Goal: Navigation & Orientation: Find specific page/section

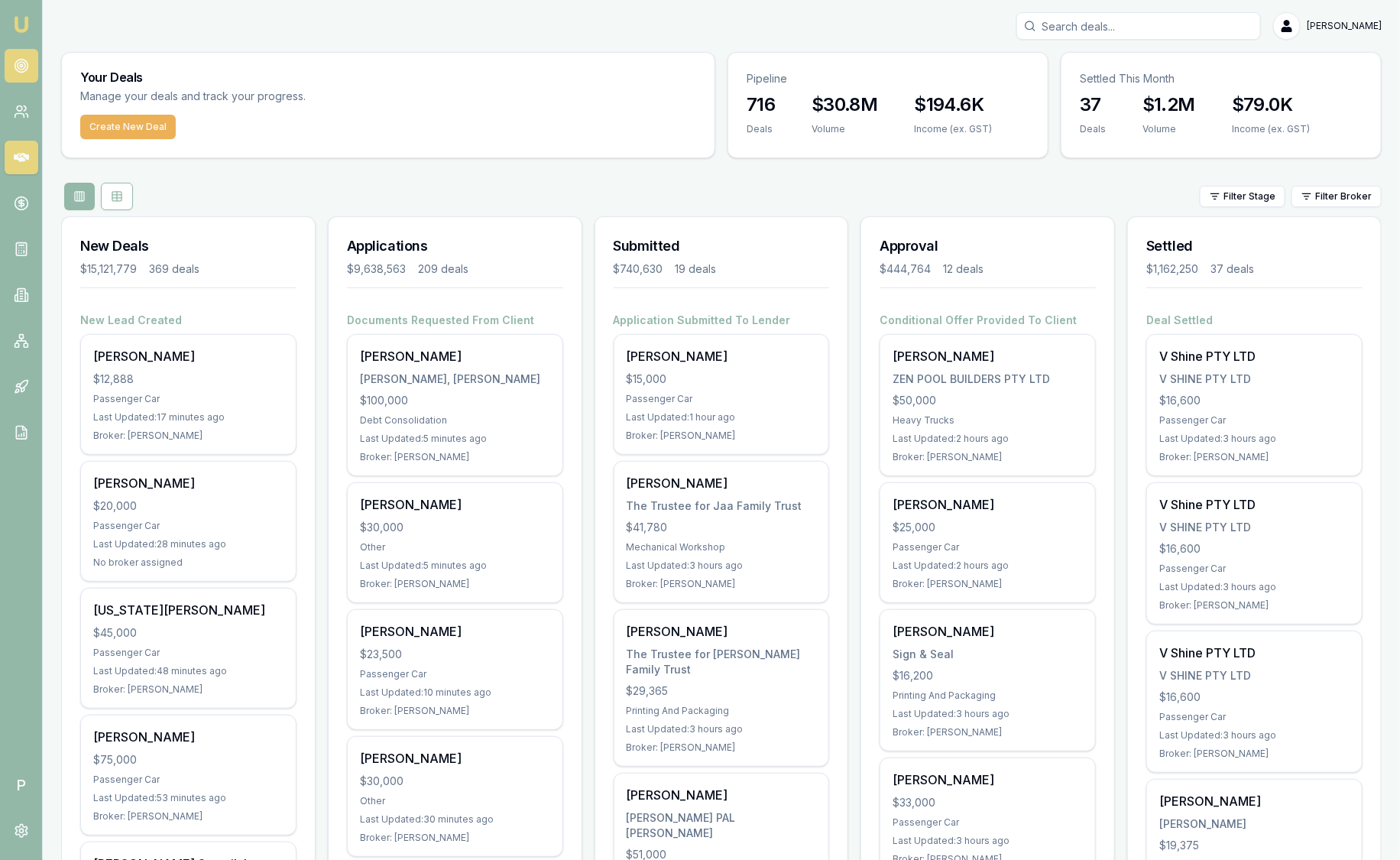
click at [25, 58] on icon at bounding box center [21, 65] width 15 height 15
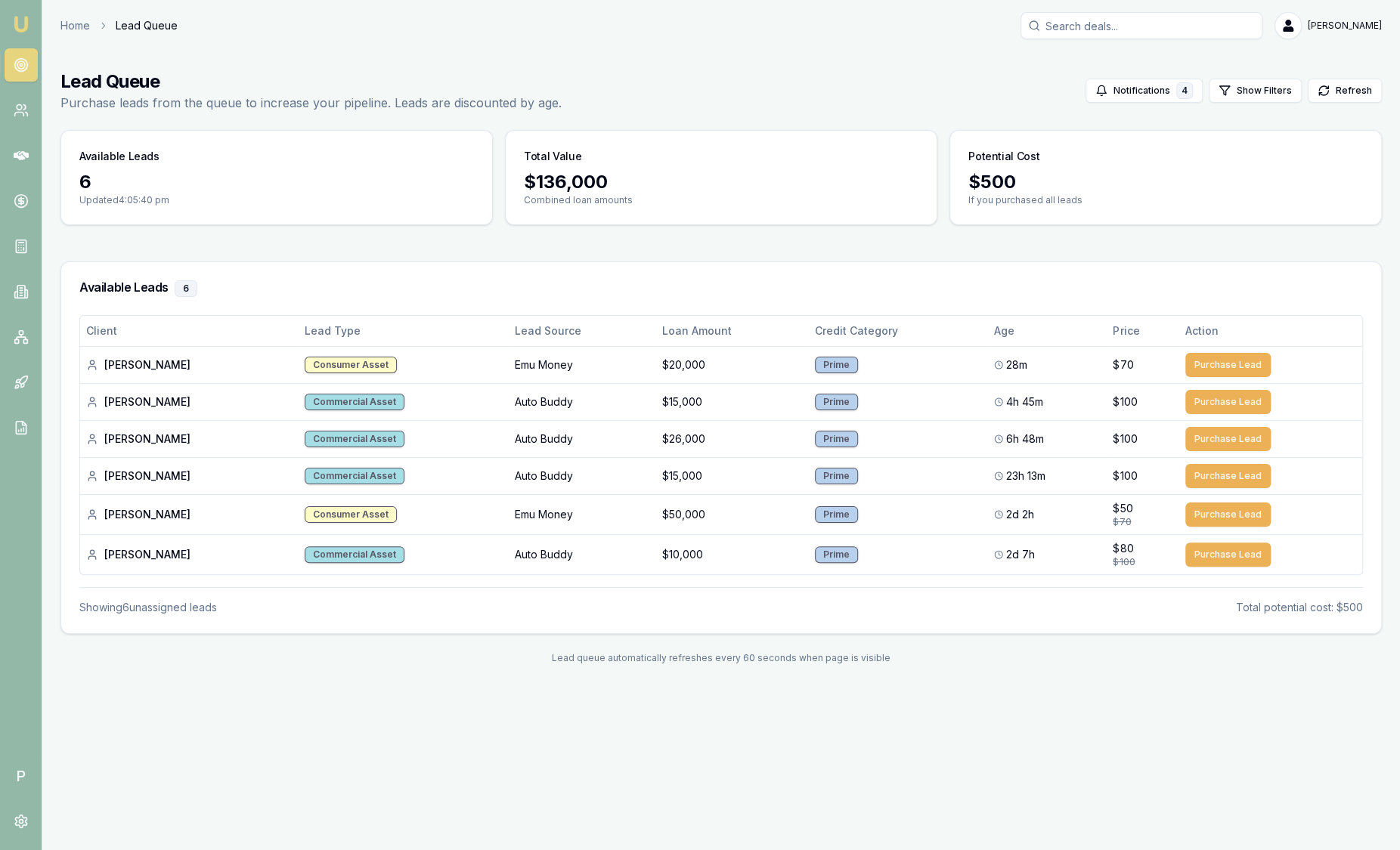
click at [20, 29] on img at bounding box center [21, 24] width 18 height 18
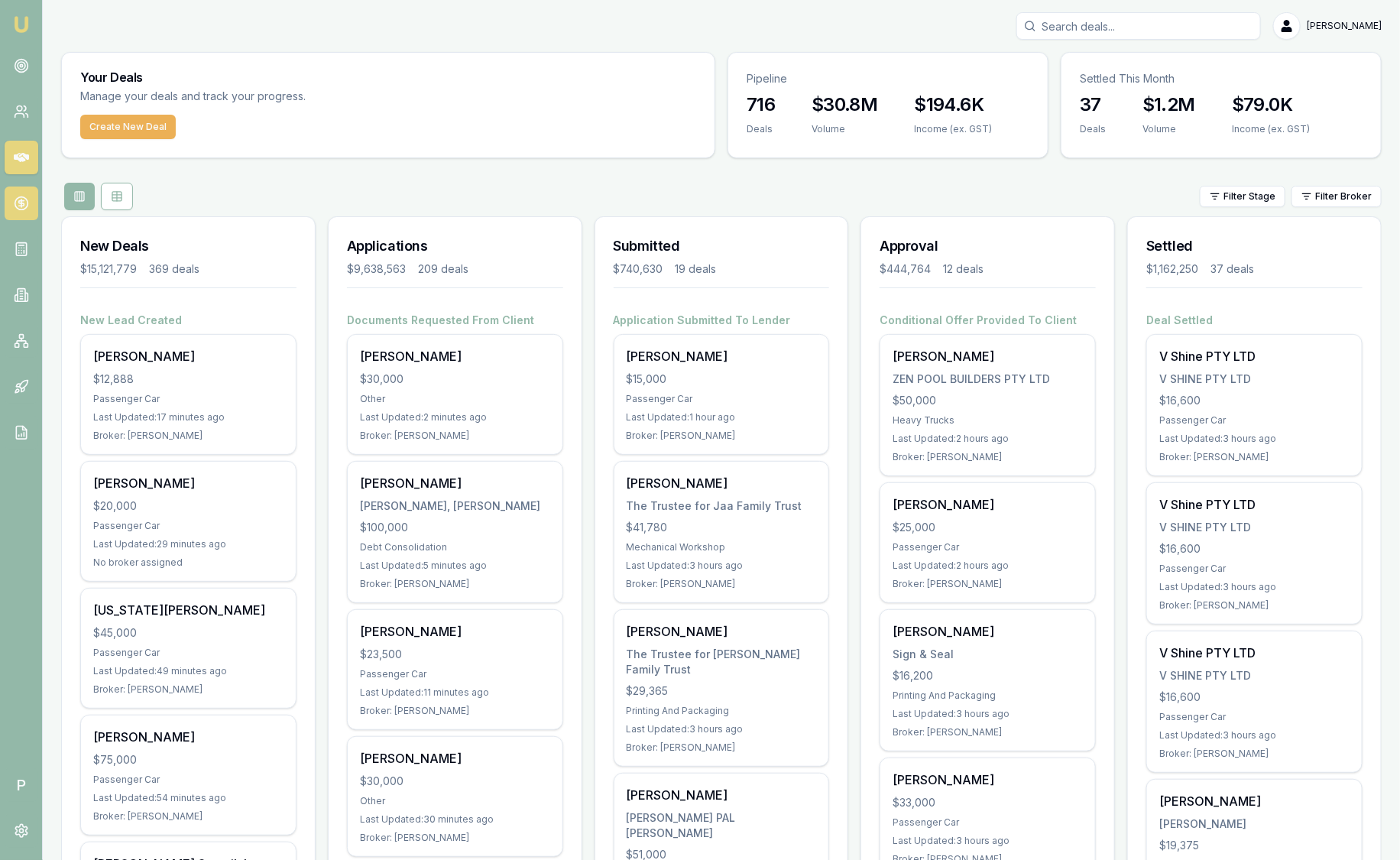
click at [14, 210] on icon at bounding box center [21, 203] width 15 height 15
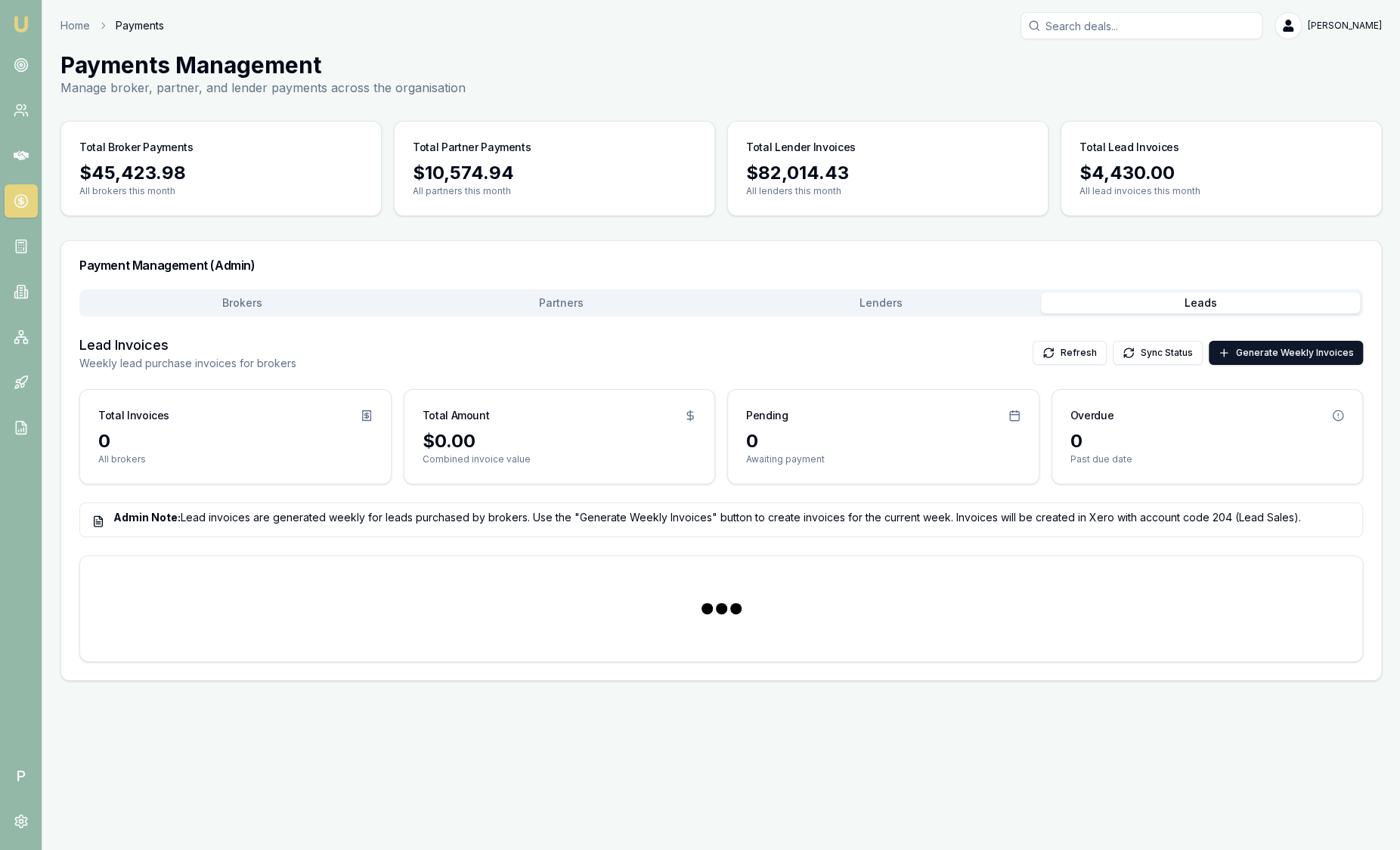
click at [1218, 306] on button "Leads" at bounding box center [1201, 302] width 320 height 21
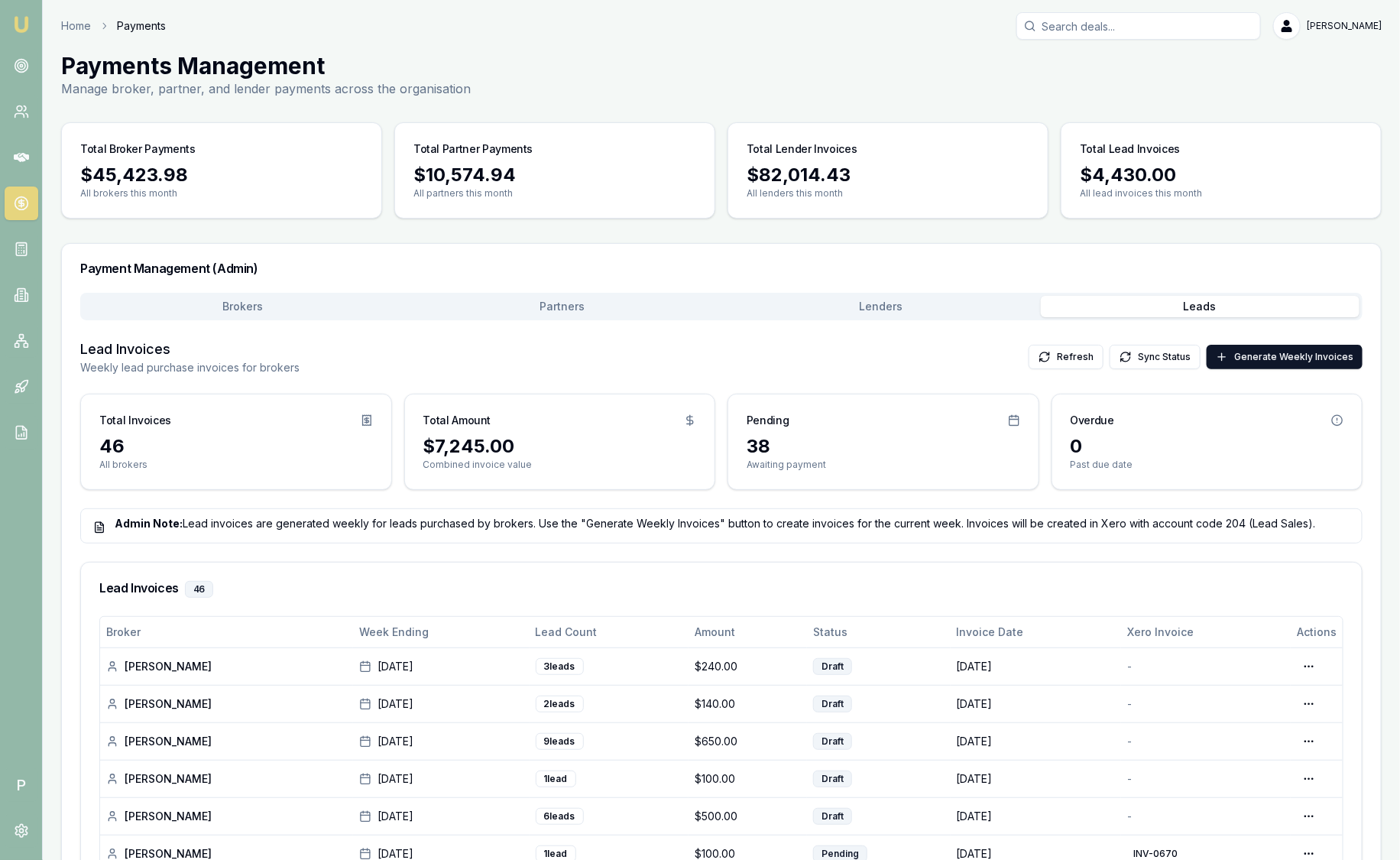
click at [23, 31] on img at bounding box center [21, 25] width 19 height 19
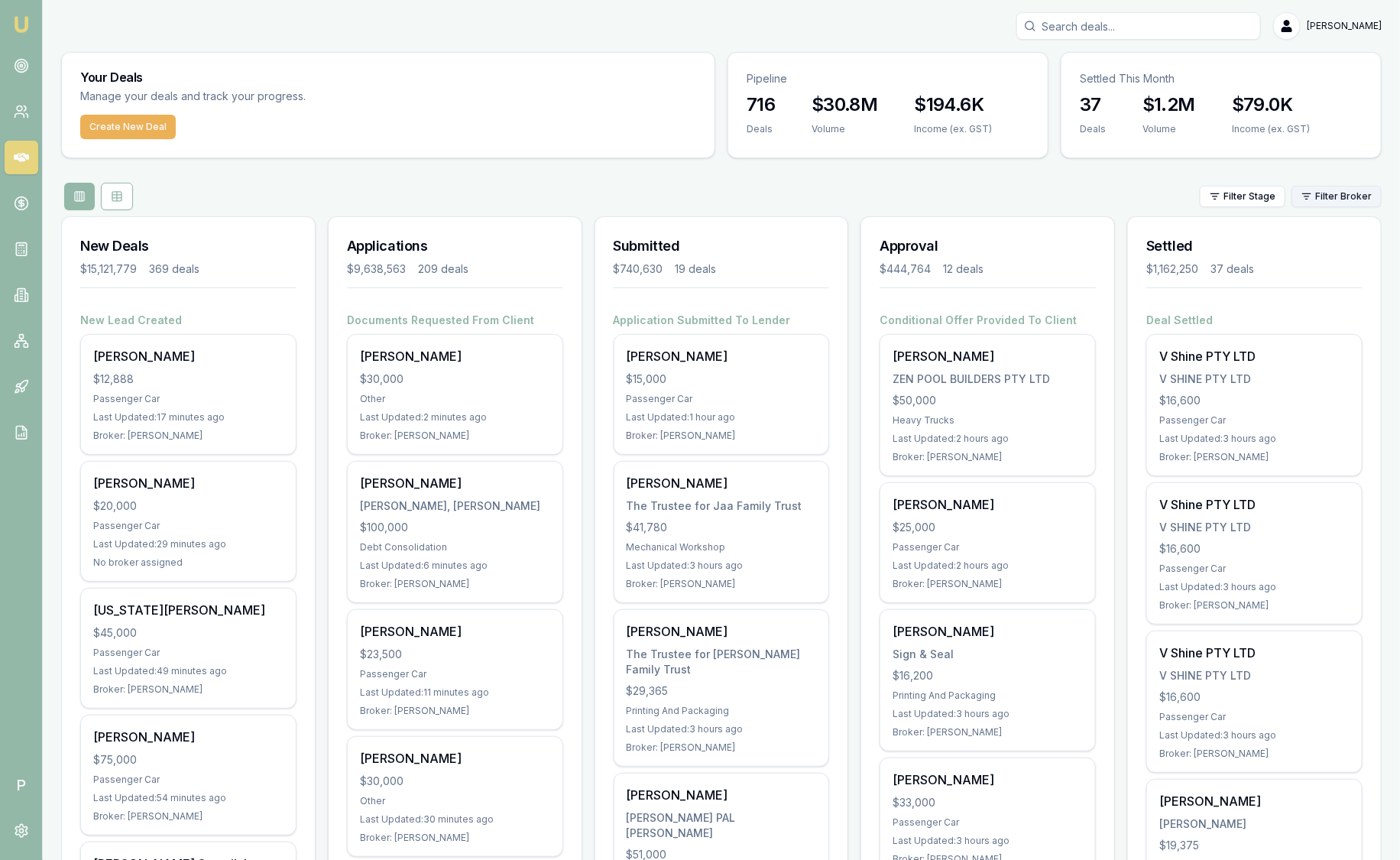
click at [1324, 190] on html "Emu Broker P Sam Crouch Toggle Menu Your Deals Manage your deals and track your…" at bounding box center [700, 430] width 1400 height 860
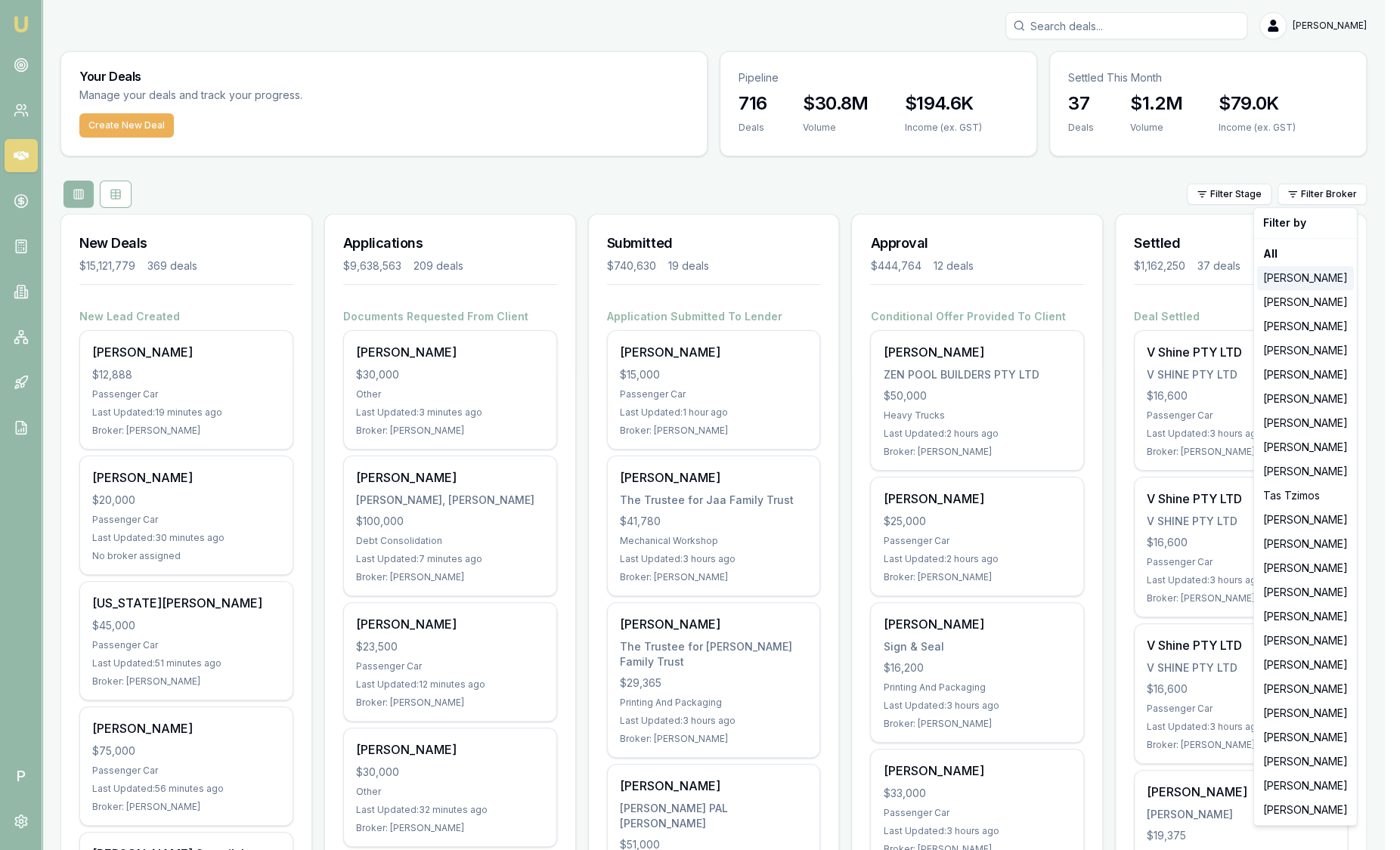
click at [1294, 275] on div "Jackson Fanfulla" at bounding box center [1305, 278] width 97 height 24
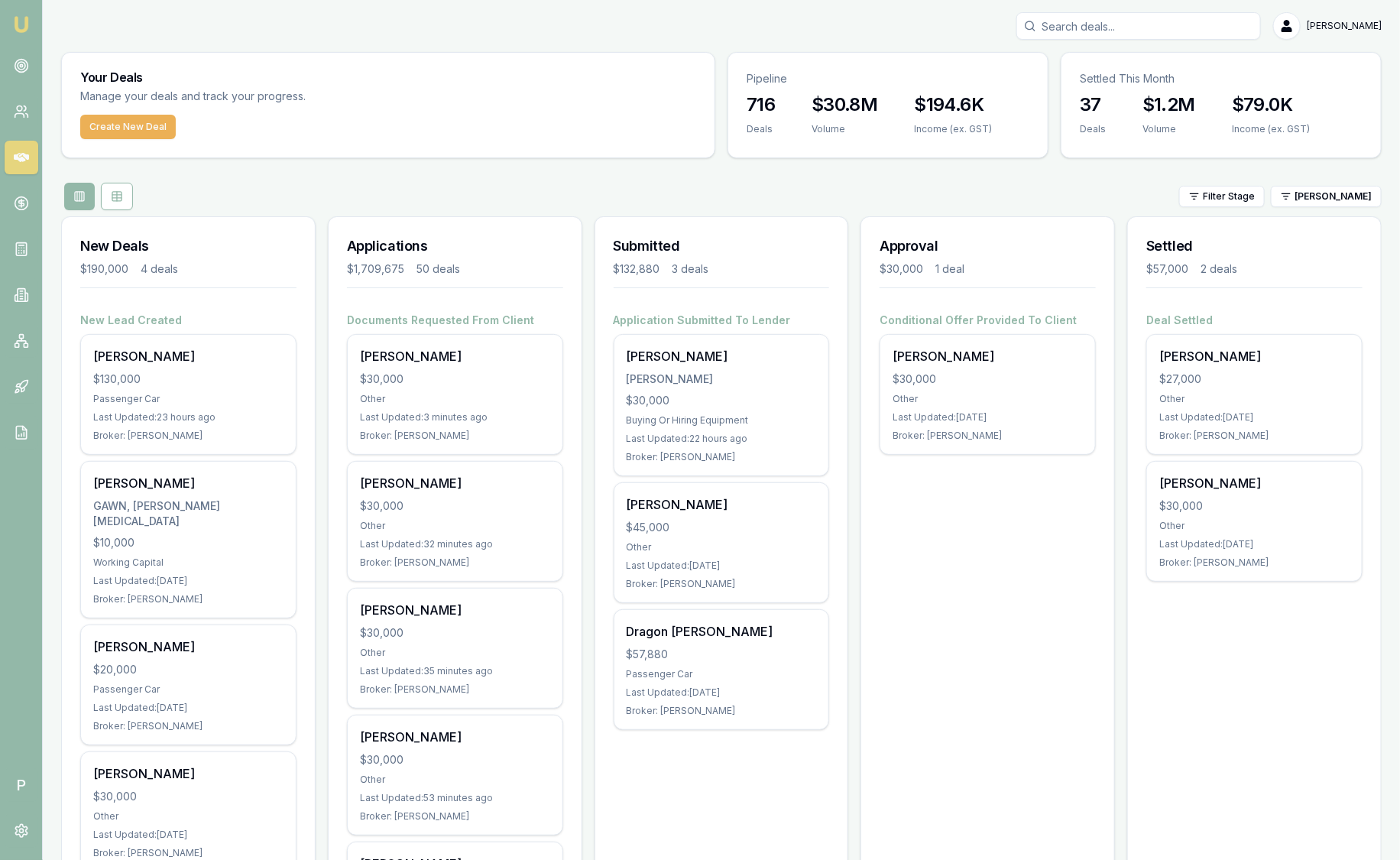
scroll to position [2, 0]
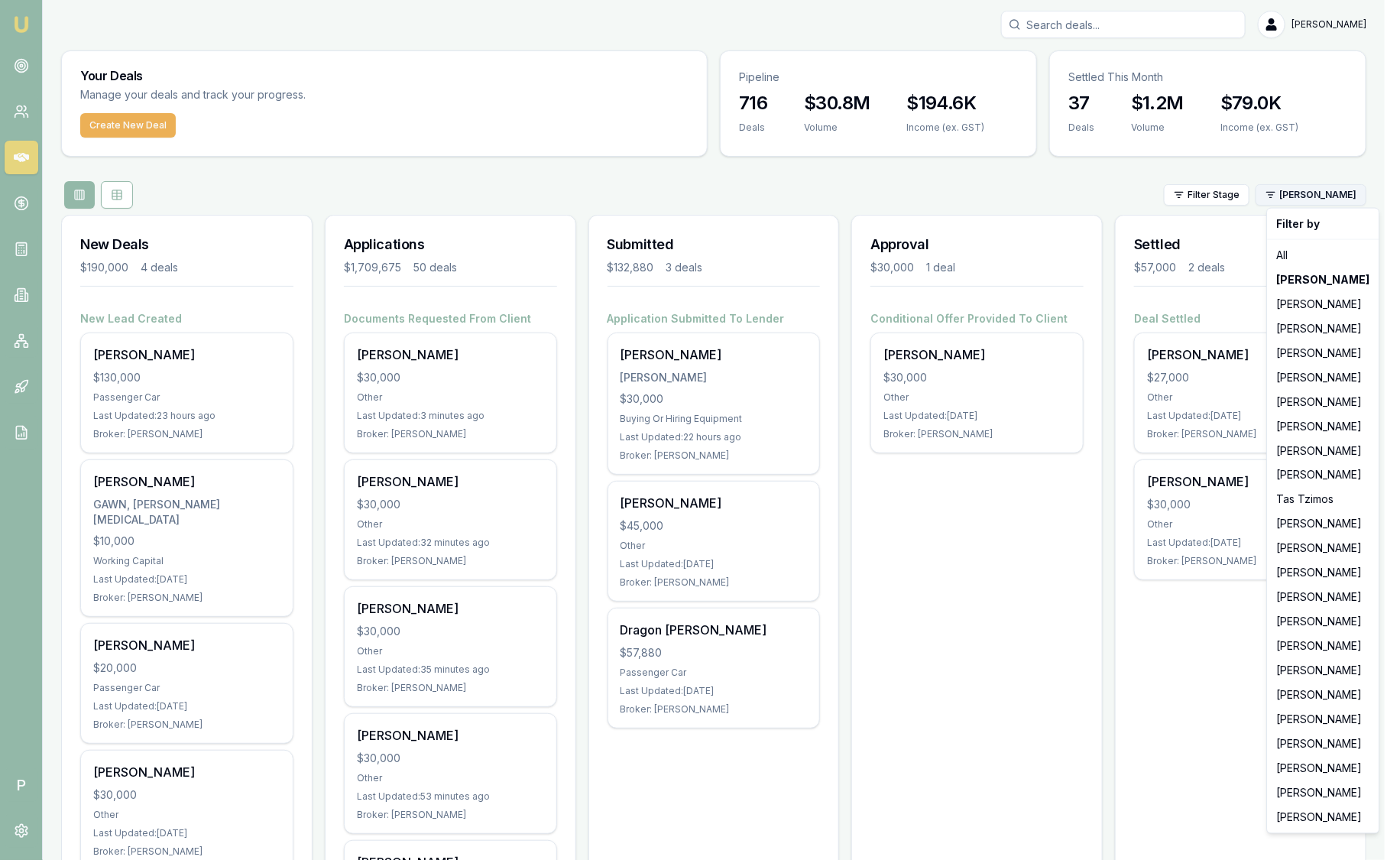
click at [1342, 198] on html "Emu Broker P Sam Crouch Toggle Menu Your Deals Manage your deals and track your…" at bounding box center [700, 428] width 1400 height 860
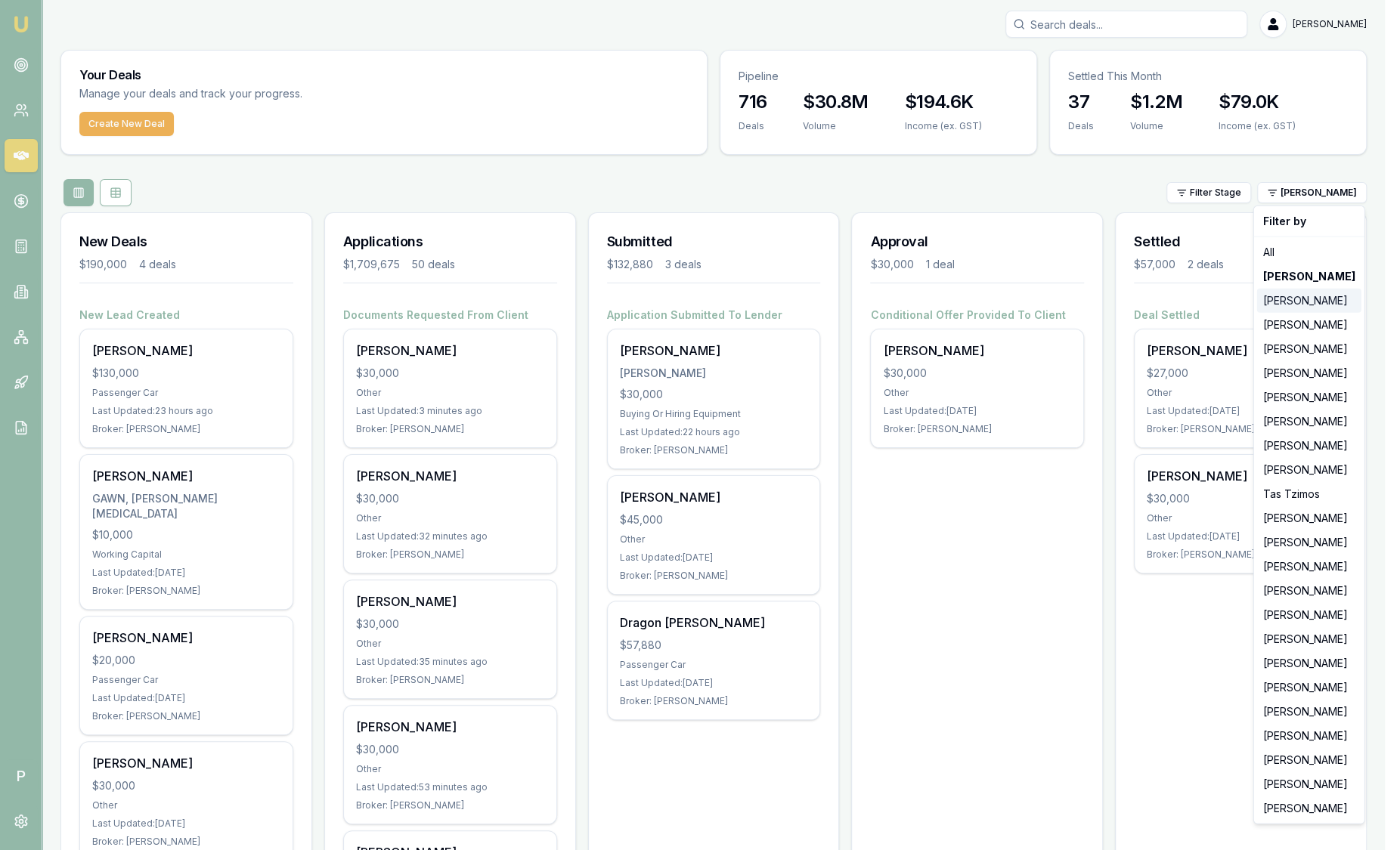
click at [1302, 306] on div "Stevette Gelavis" at bounding box center [1309, 301] width 104 height 24
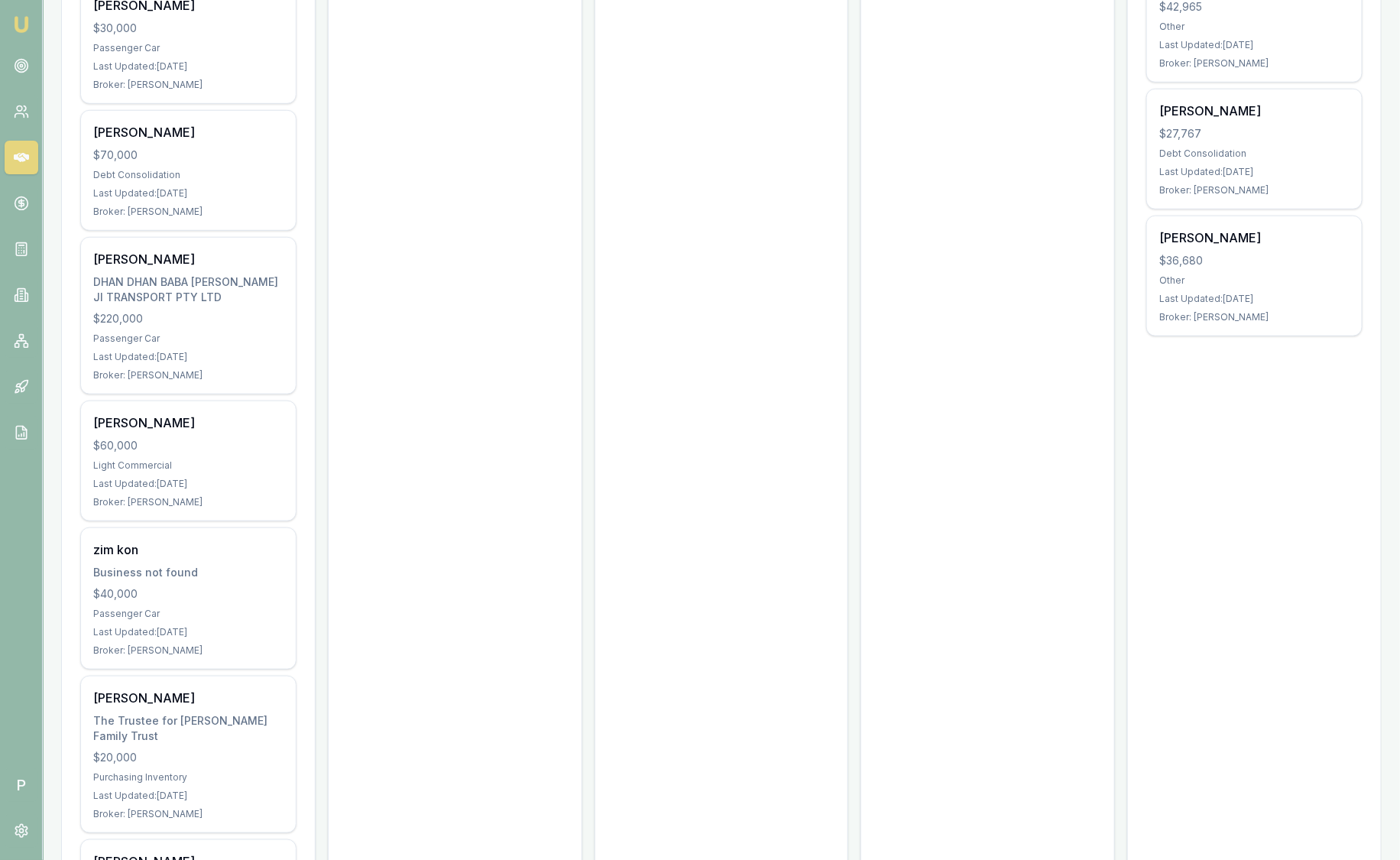
scroll to position [0, 0]
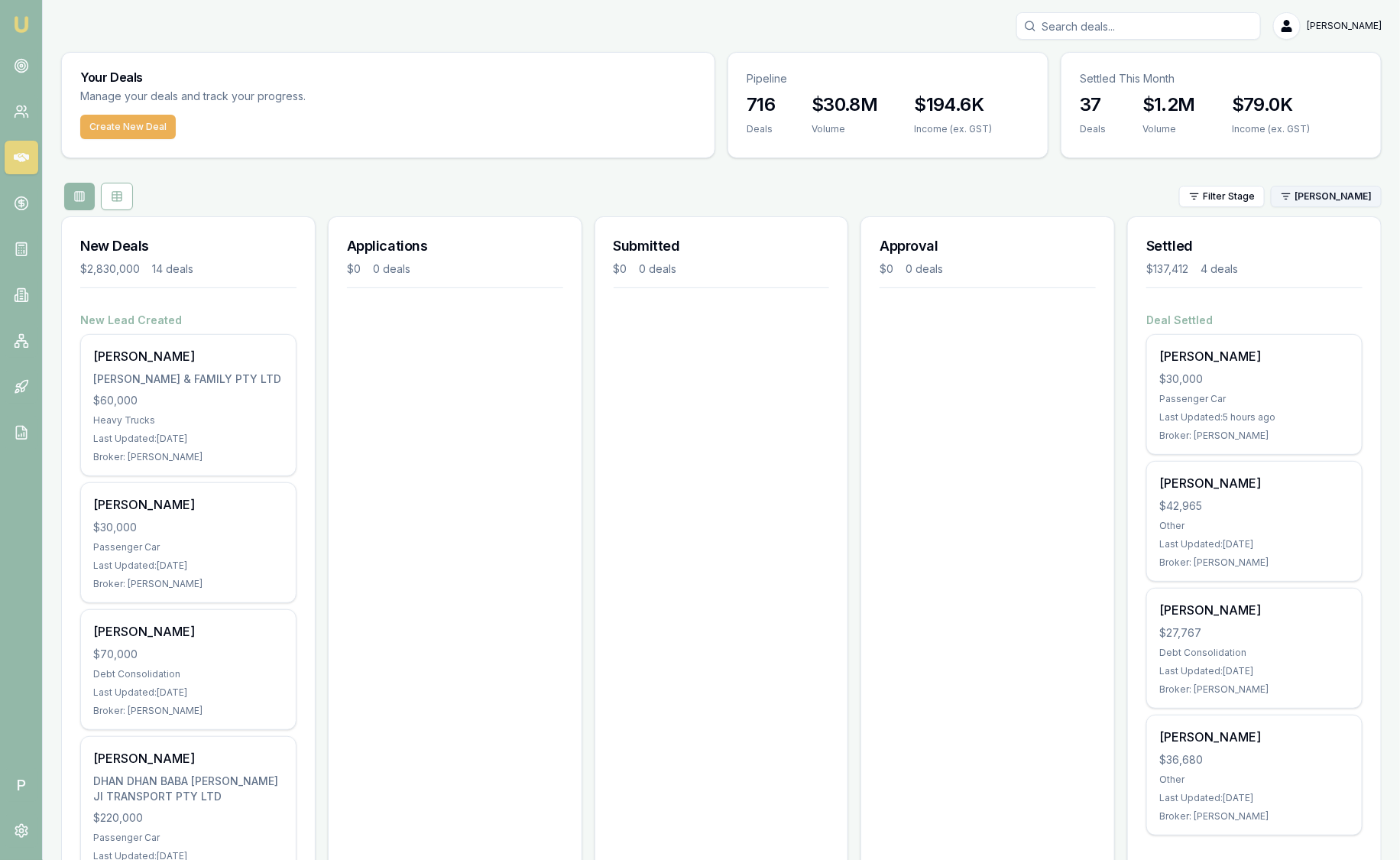
click at [1349, 194] on html "Emu Broker P Sam Crouch Toggle Menu Your Deals Manage your deals and track your…" at bounding box center [700, 430] width 1400 height 860
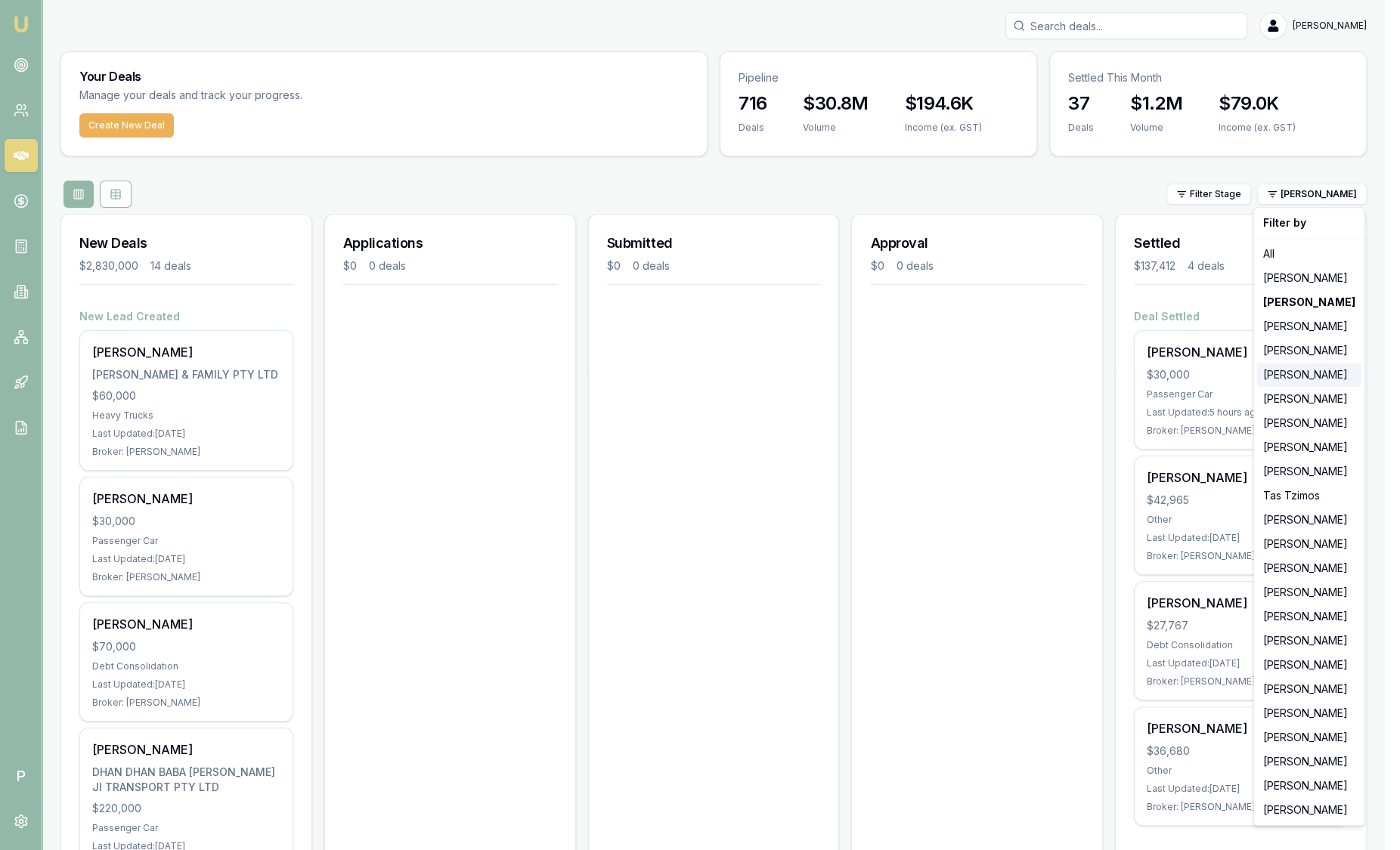
click at [1302, 378] on div "Evette Abdo" at bounding box center [1309, 375] width 104 height 24
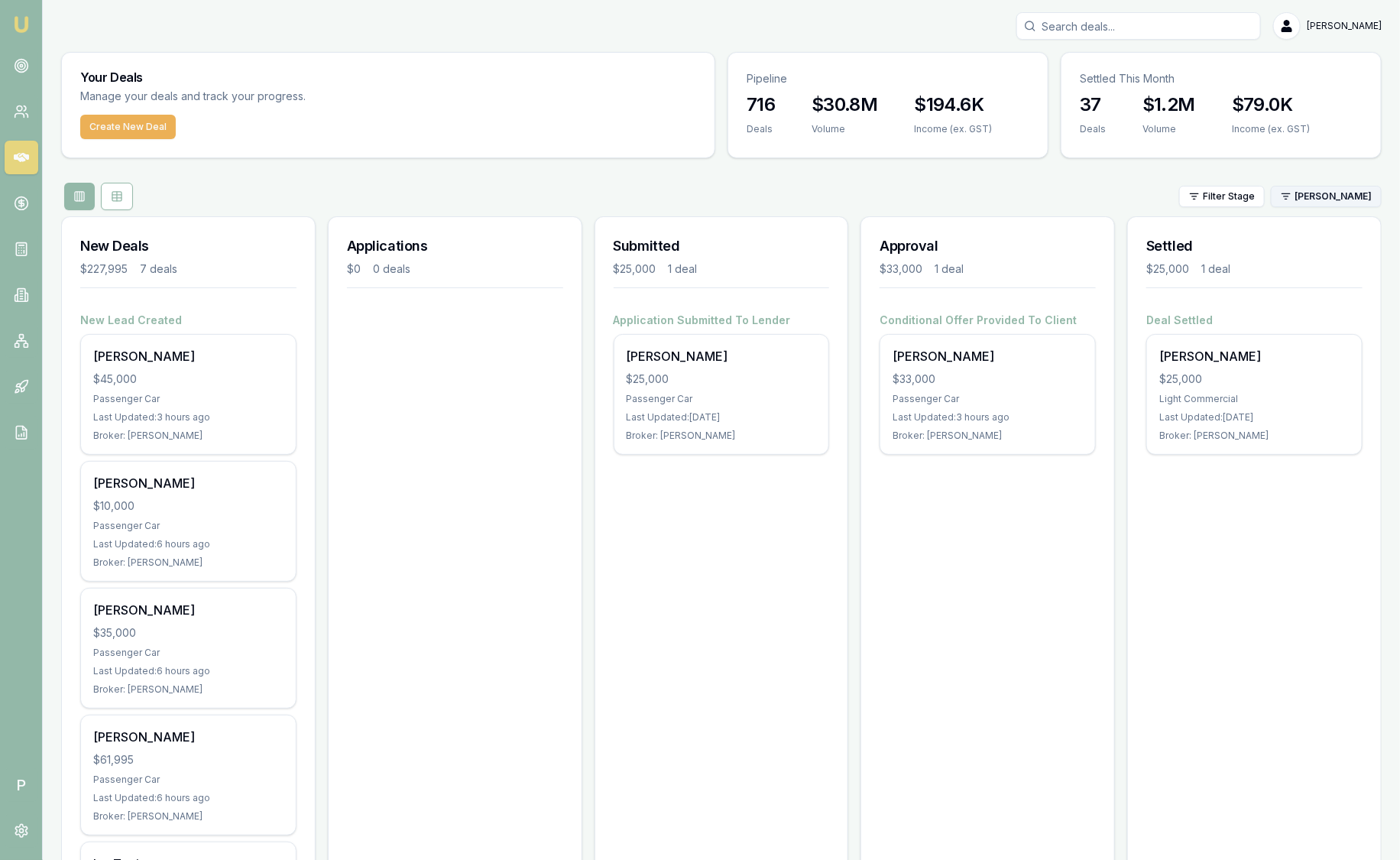
click at [1363, 199] on html "Emu Broker P Sam Crouch Toggle Menu Your Deals Manage your deals and track your…" at bounding box center [700, 430] width 1400 height 860
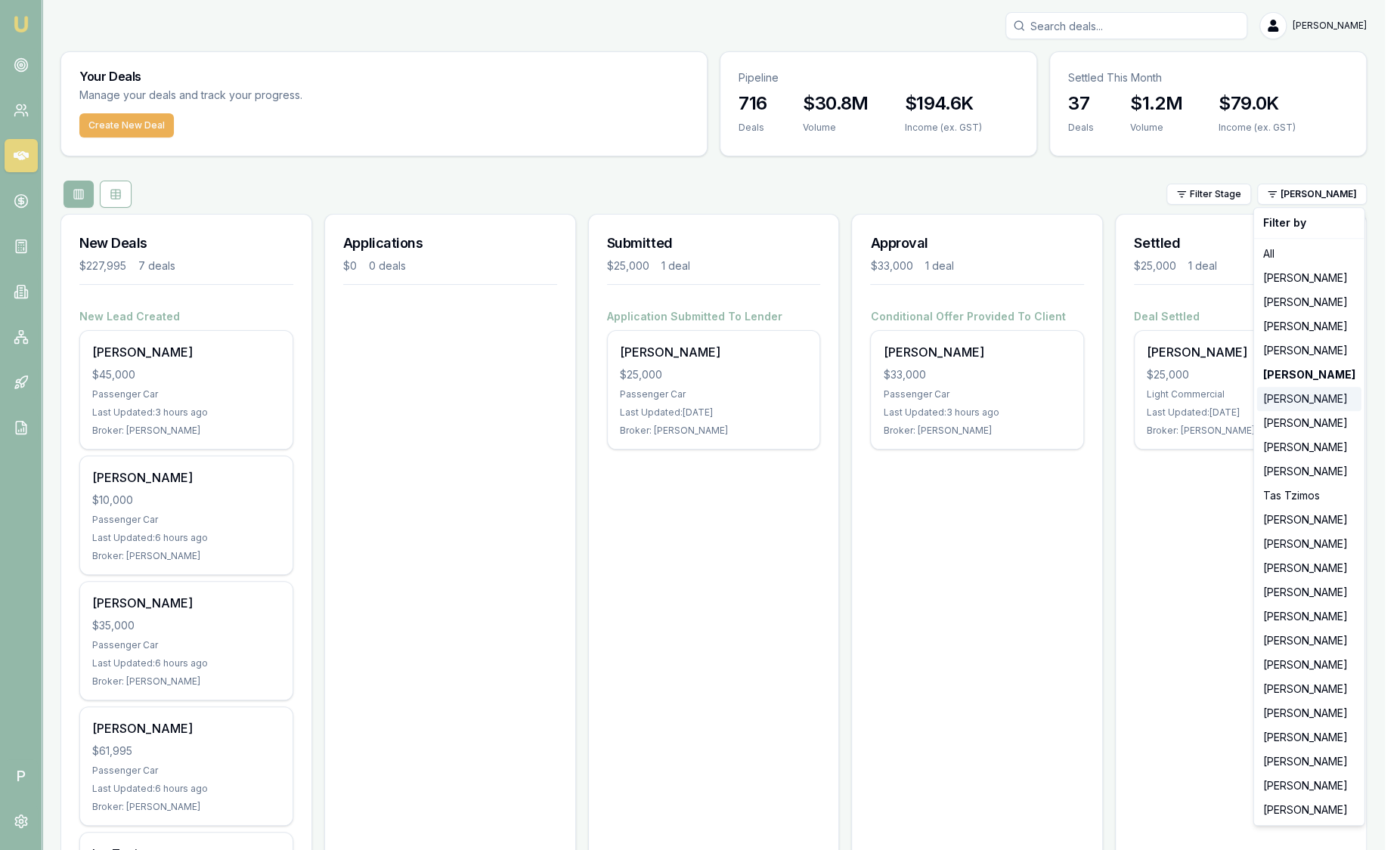
click at [1281, 404] on div "Matt Burn" at bounding box center [1309, 399] width 104 height 24
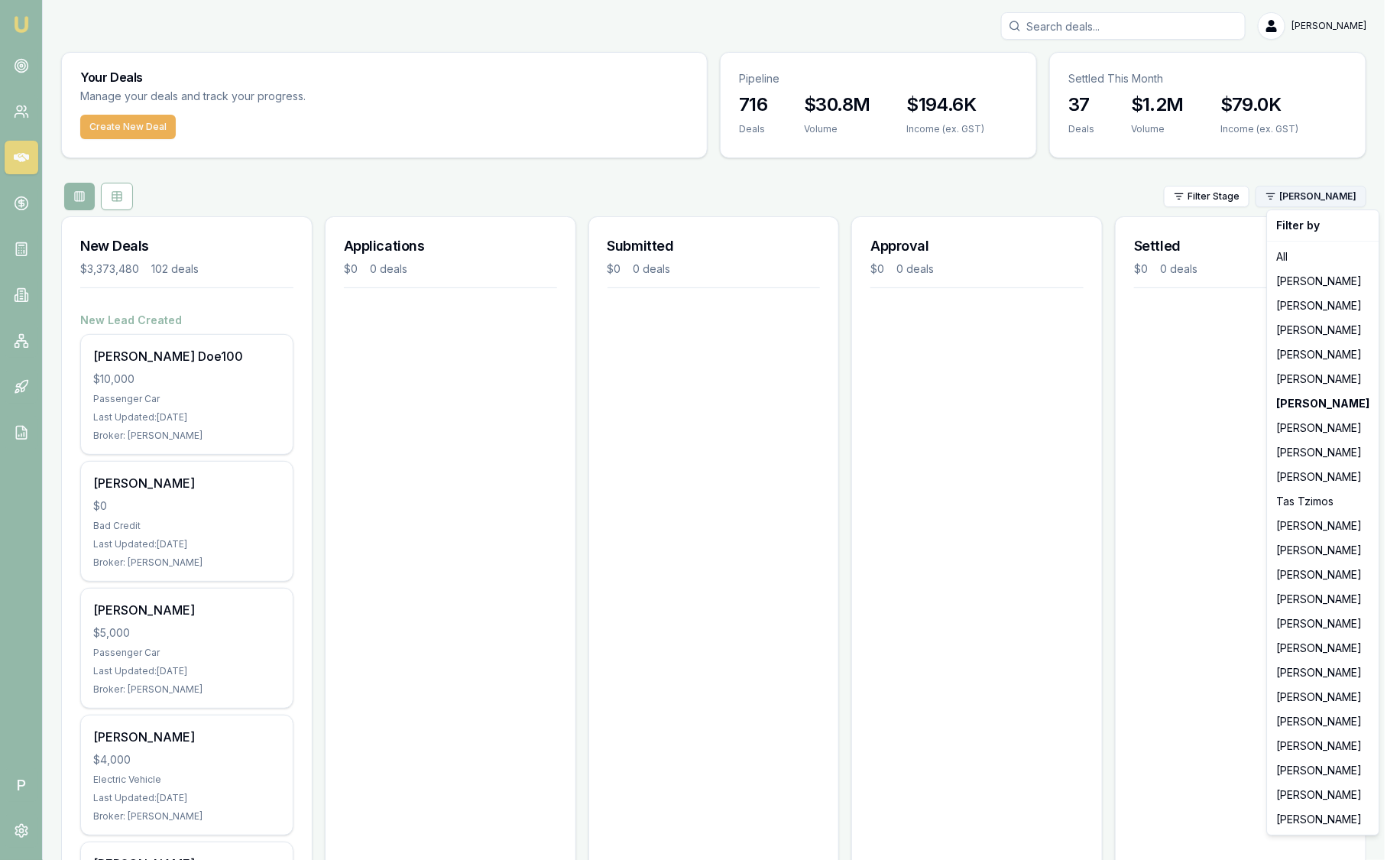
click at [1352, 195] on html "Emu Broker P Sam Crouch Toggle Menu Your Deals Manage your deals and track your…" at bounding box center [700, 430] width 1400 height 860
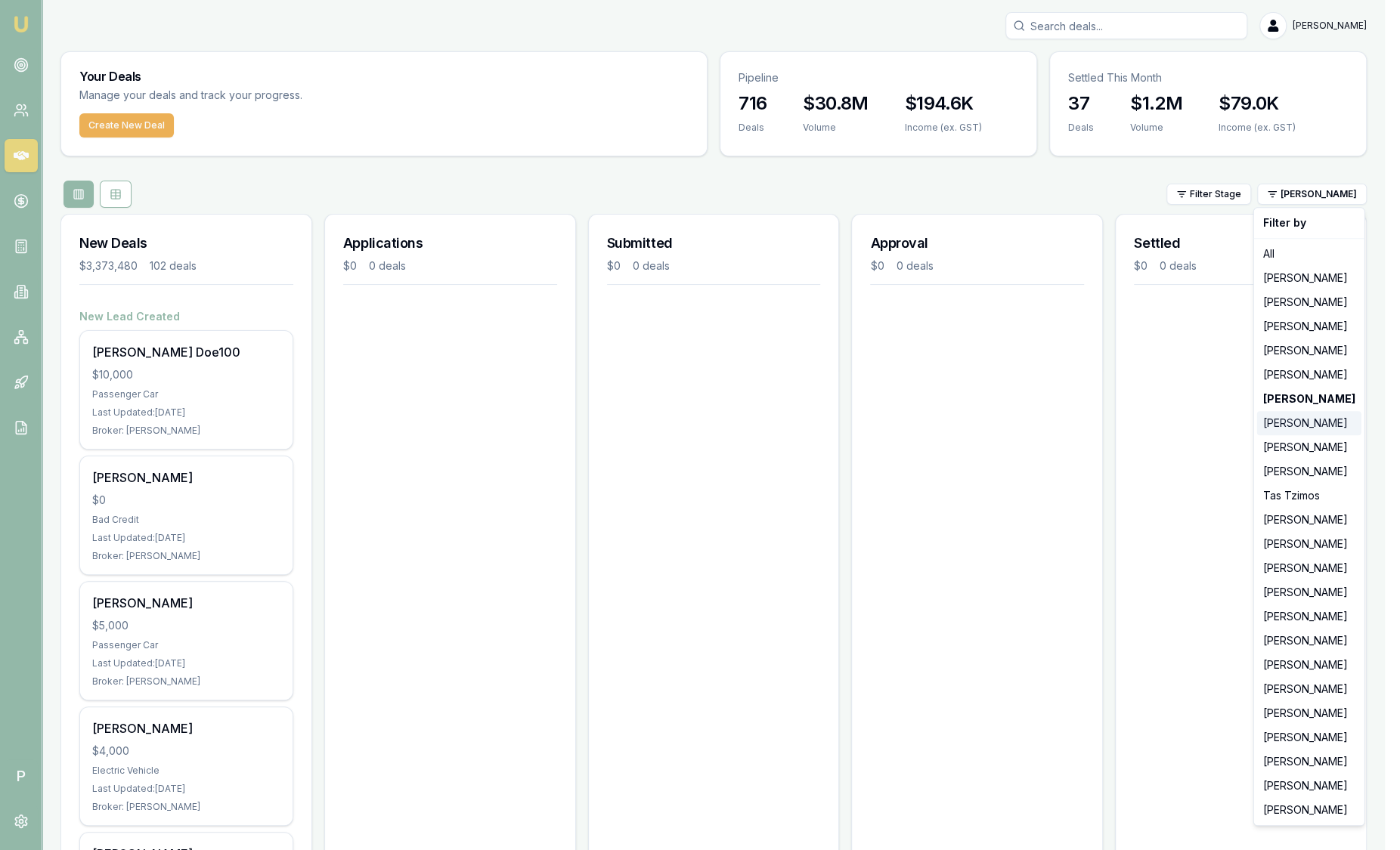
click at [1302, 427] on div "[PERSON_NAME]" at bounding box center [1309, 422] width 104 height 24
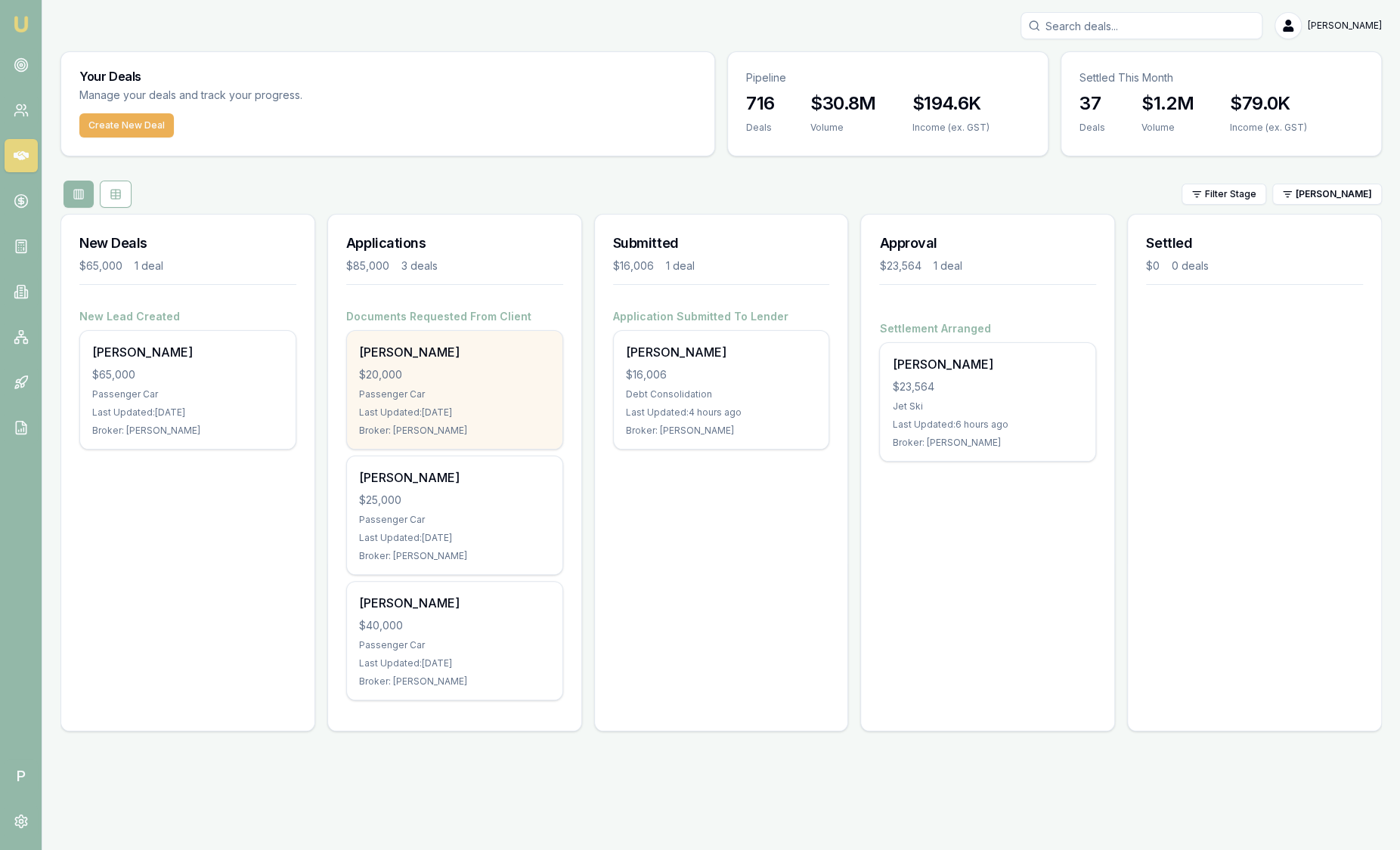
click at [523, 393] on div "Passenger Car" at bounding box center [455, 394] width 192 height 12
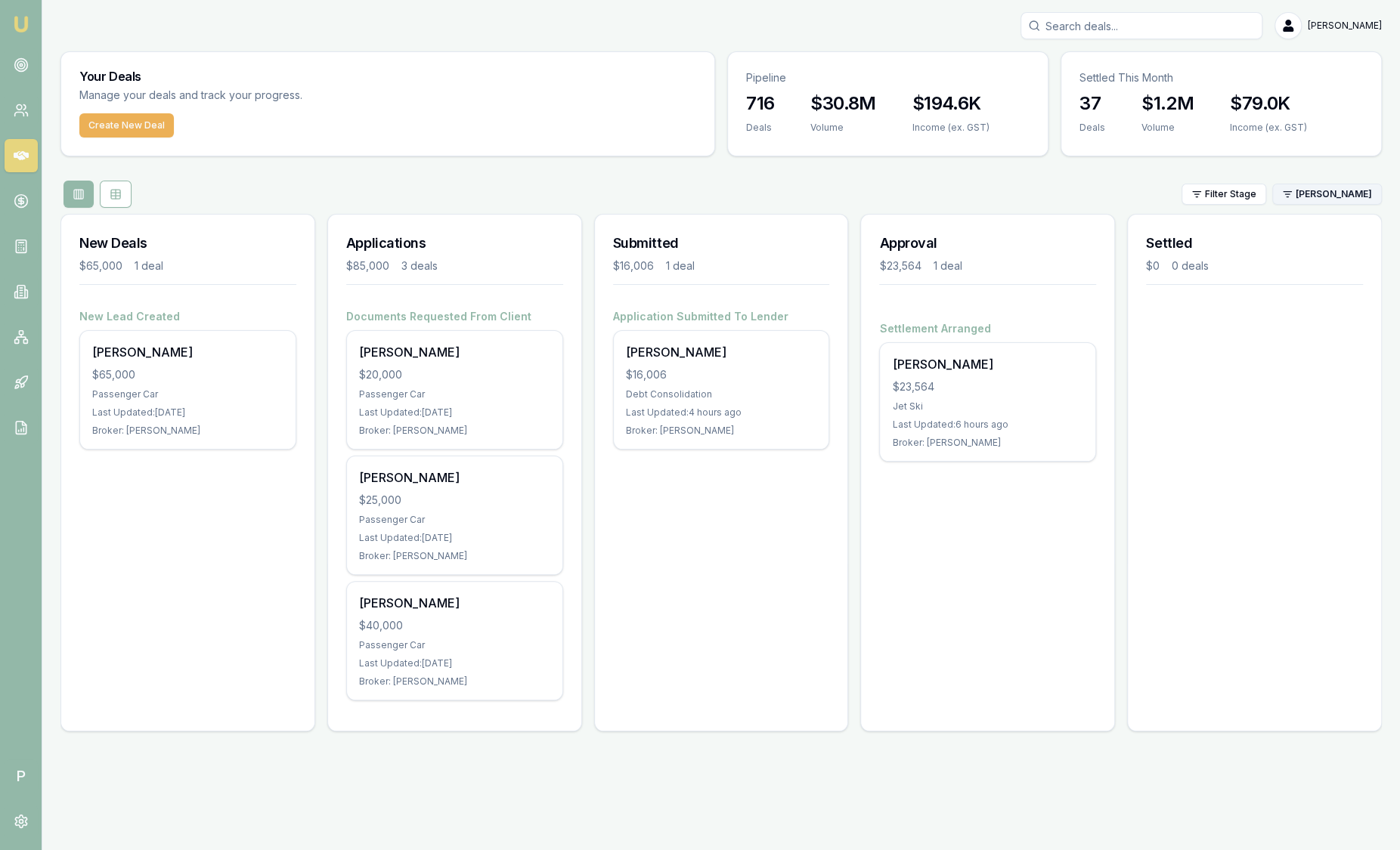
click at [1345, 192] on html "Emu Broker P Sam Crouch Toggle Menu Your Deals Manage your deals and track your…" at bounding box center [700, 425] width 1400 height 850
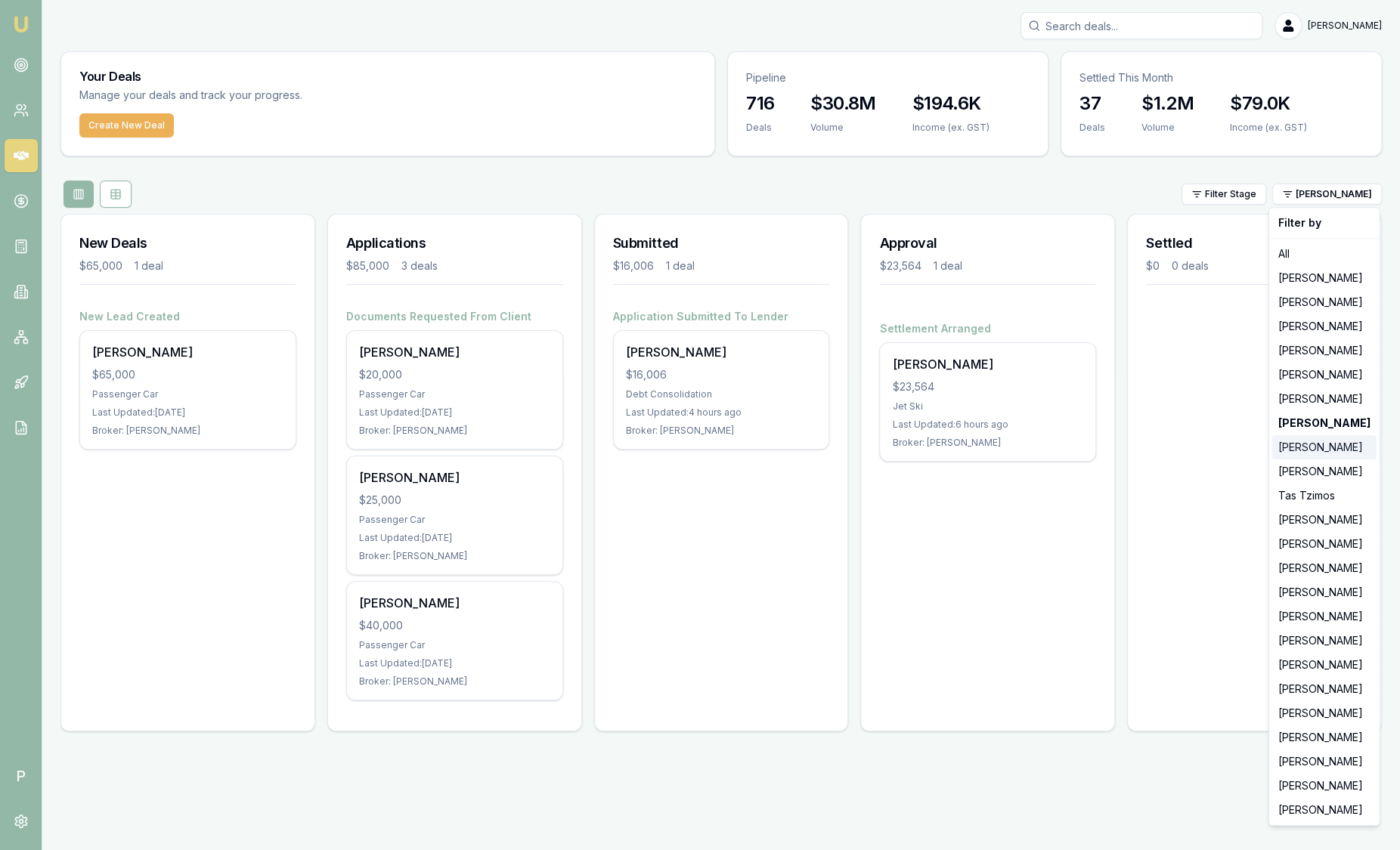
click at [1313, 454] on div "Wendy Fonseka" at bounding box center [1324, 447] width 104 height 24
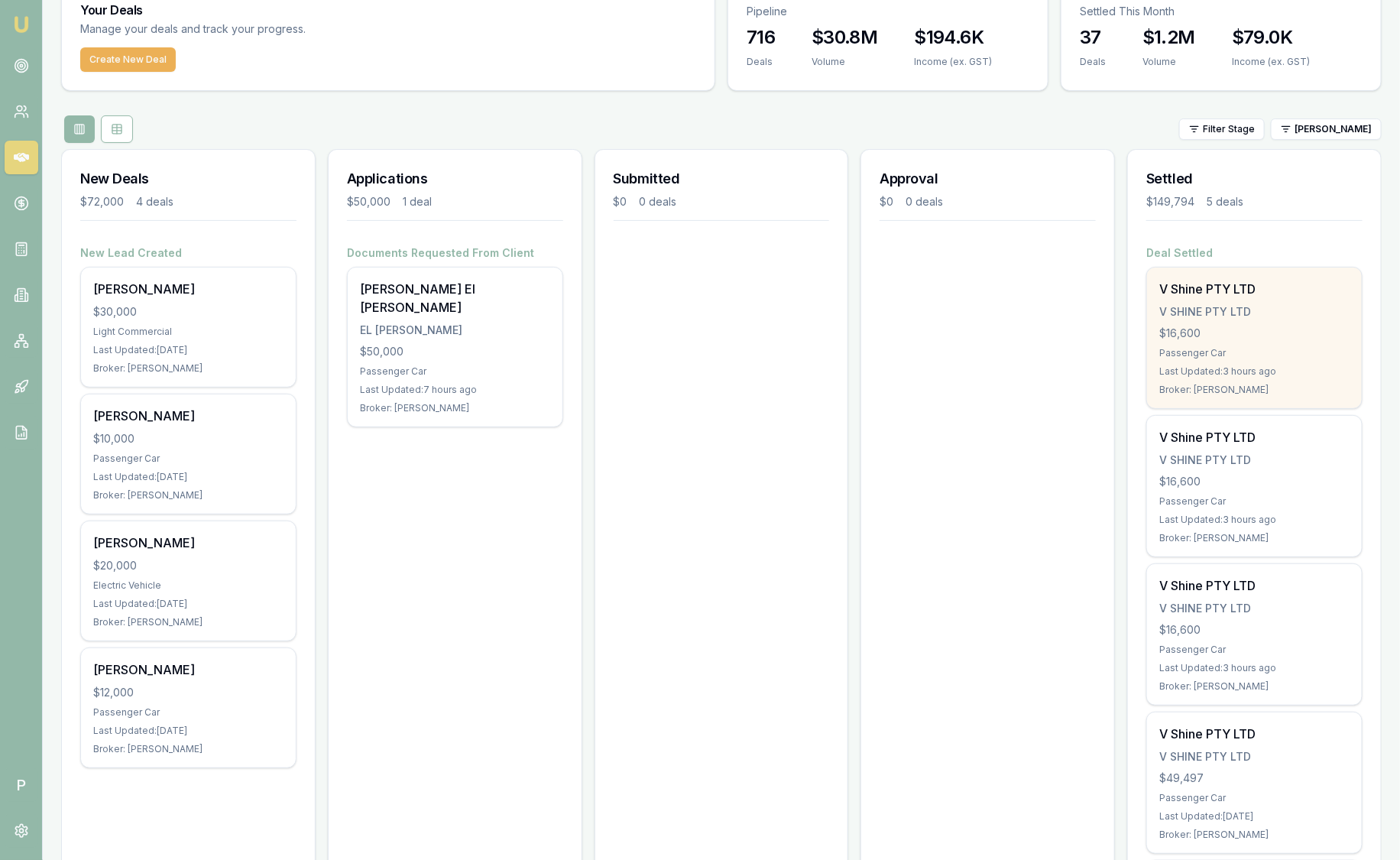
scroll to position [61, 0]
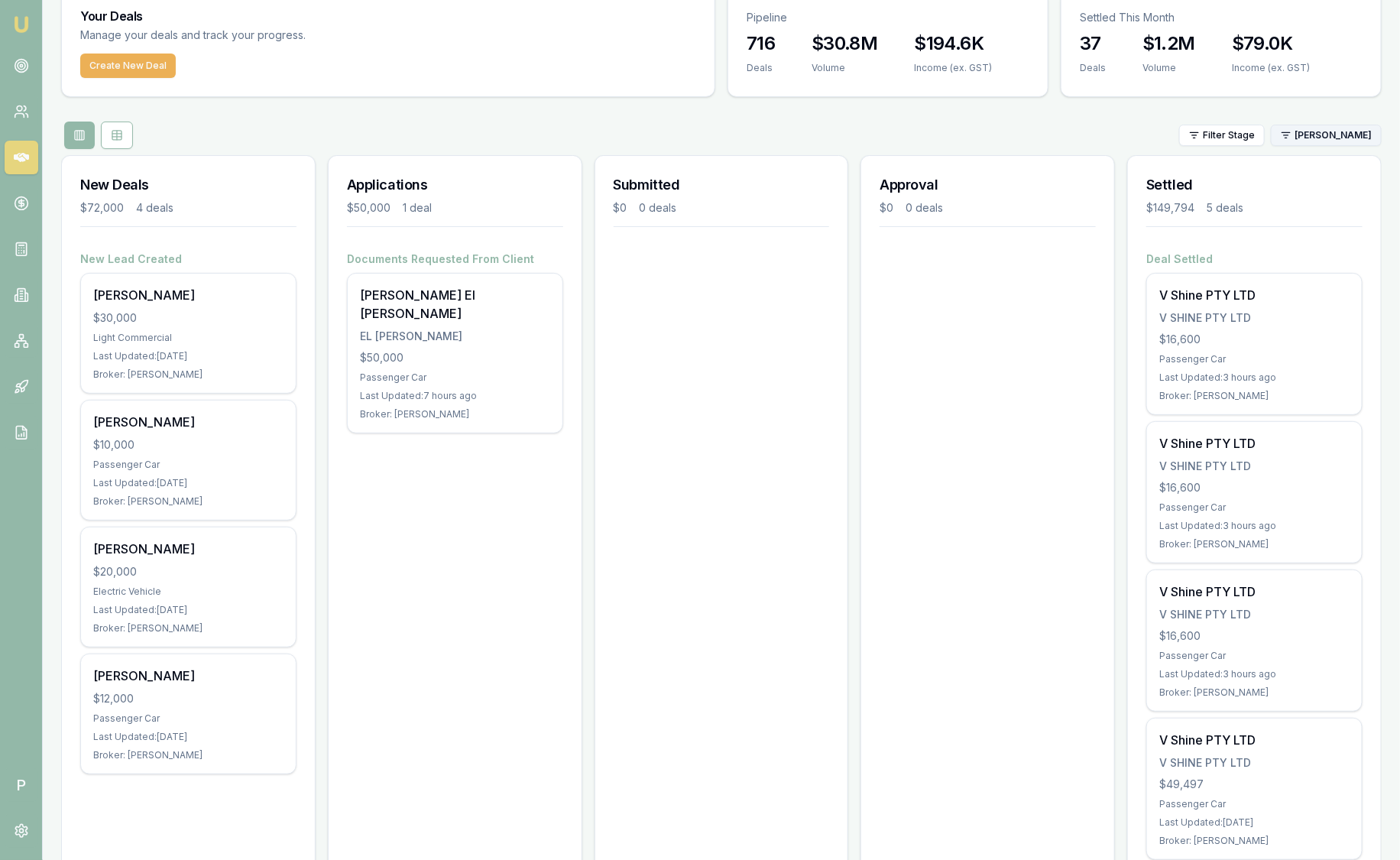
click at [1325, 133] on html "Emu Broker P Sam Crouch Toggle Menu Your Deals Manage your deals and track your…" at bounding box center [700, 369] width 1400 height 860
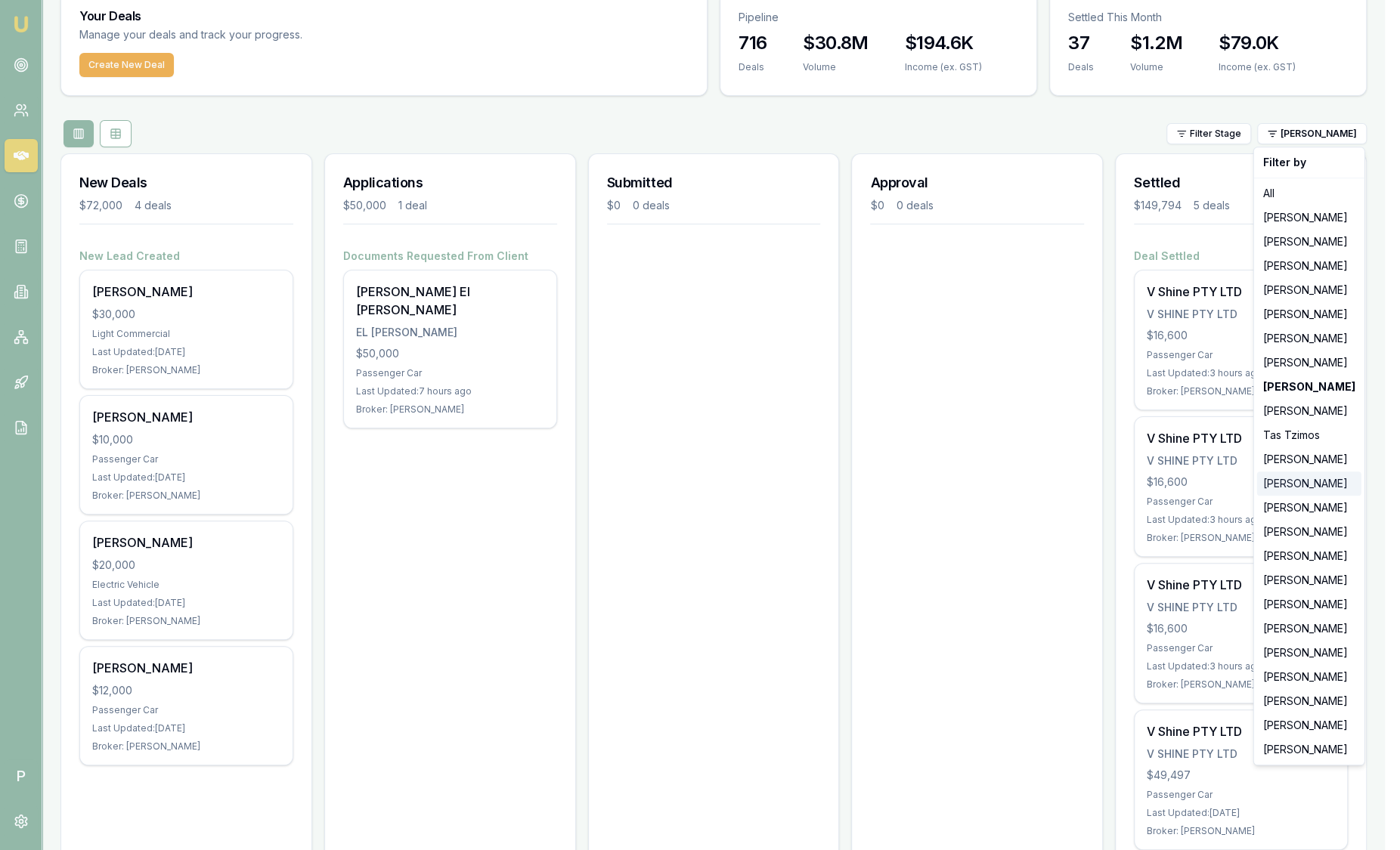
click at [1315, 478] on div "Pinkesh Patel" at bounding box center [1309, 483] width 104 height 24
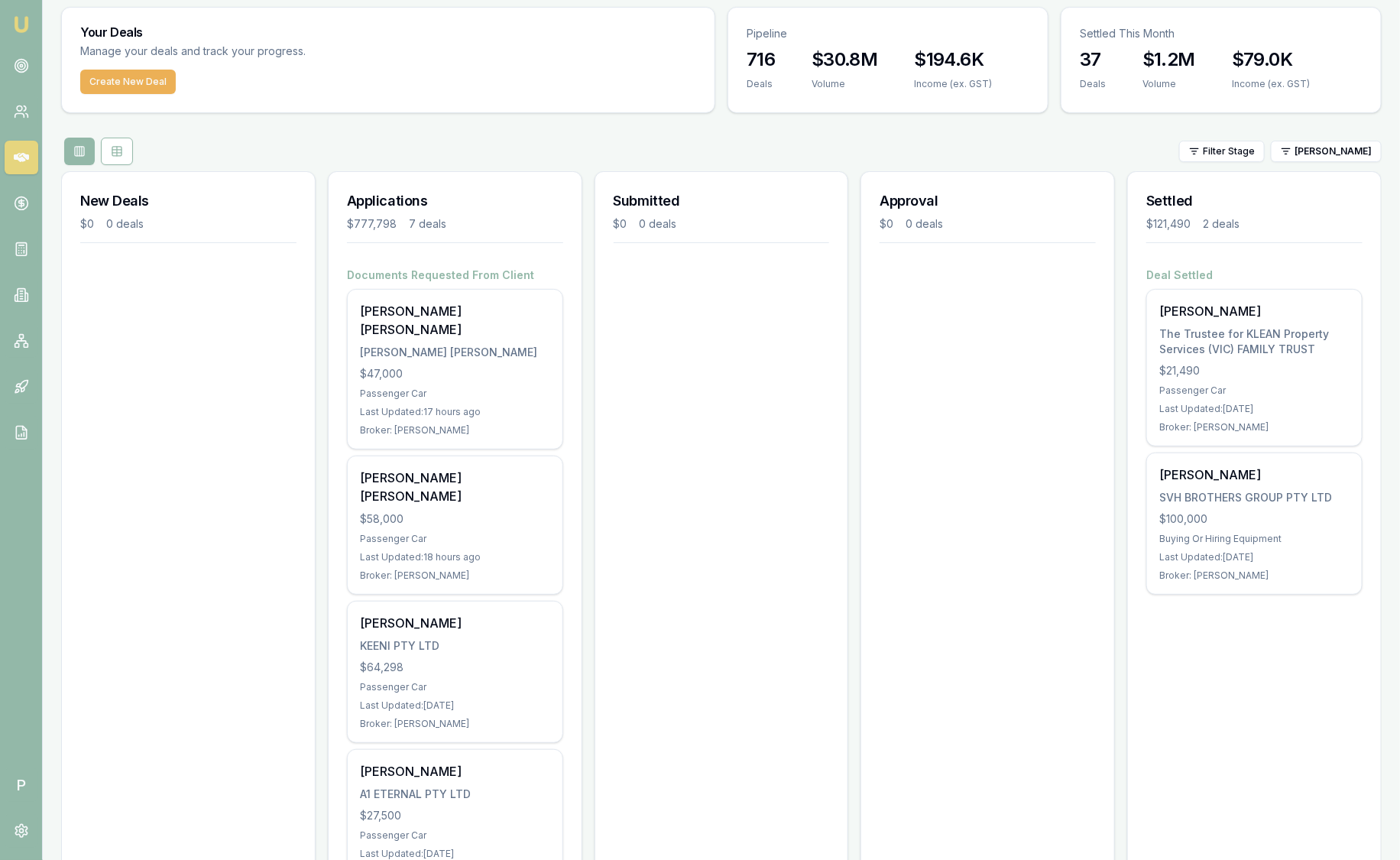
scroll to position [31, 0]
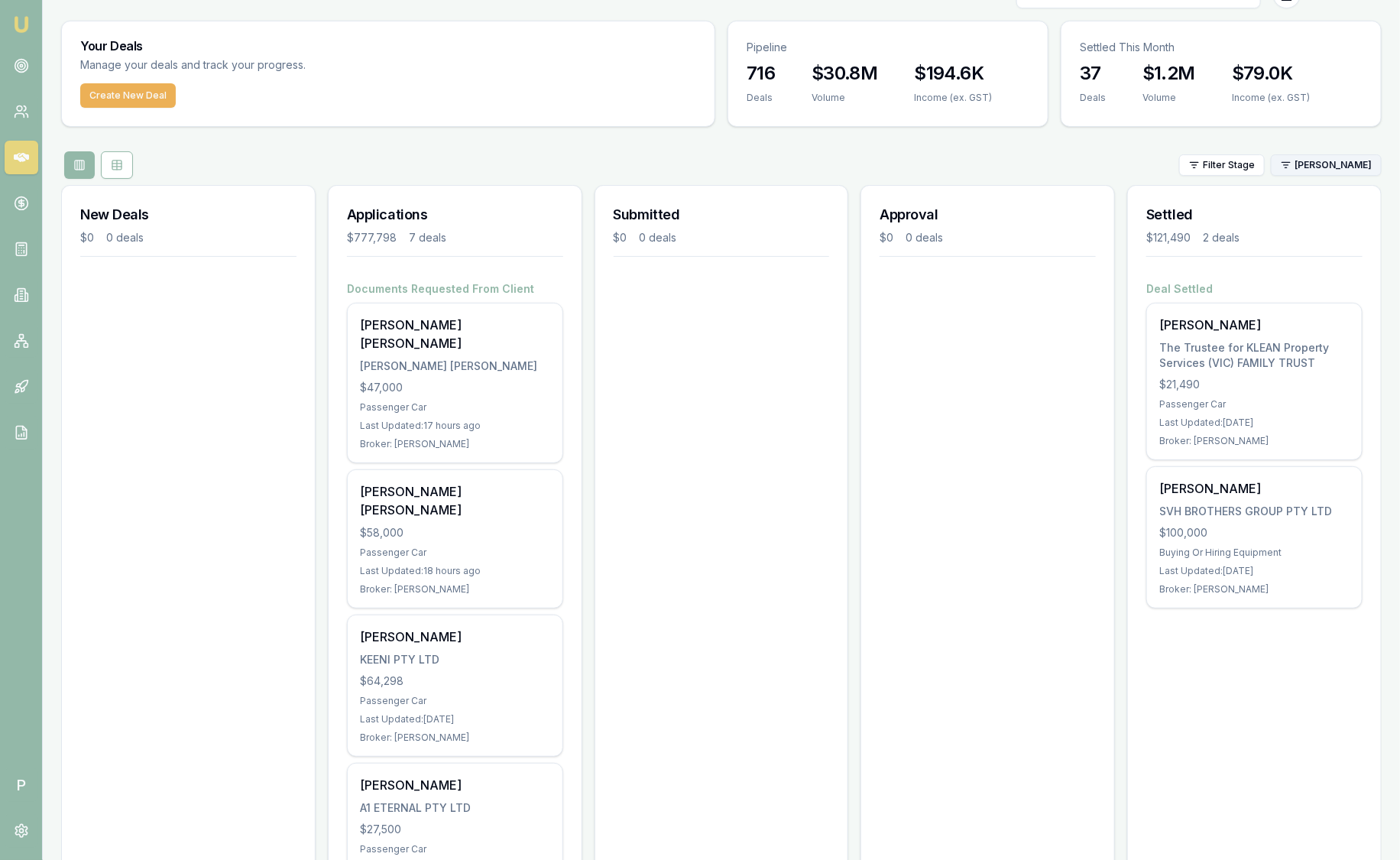
click at [1319, 164] on html "Emu Broker P Sam Crouch Toggle Menu Your Deals Manage your deals and track your…" at bounding box center [700, 399] width 1400 height 860
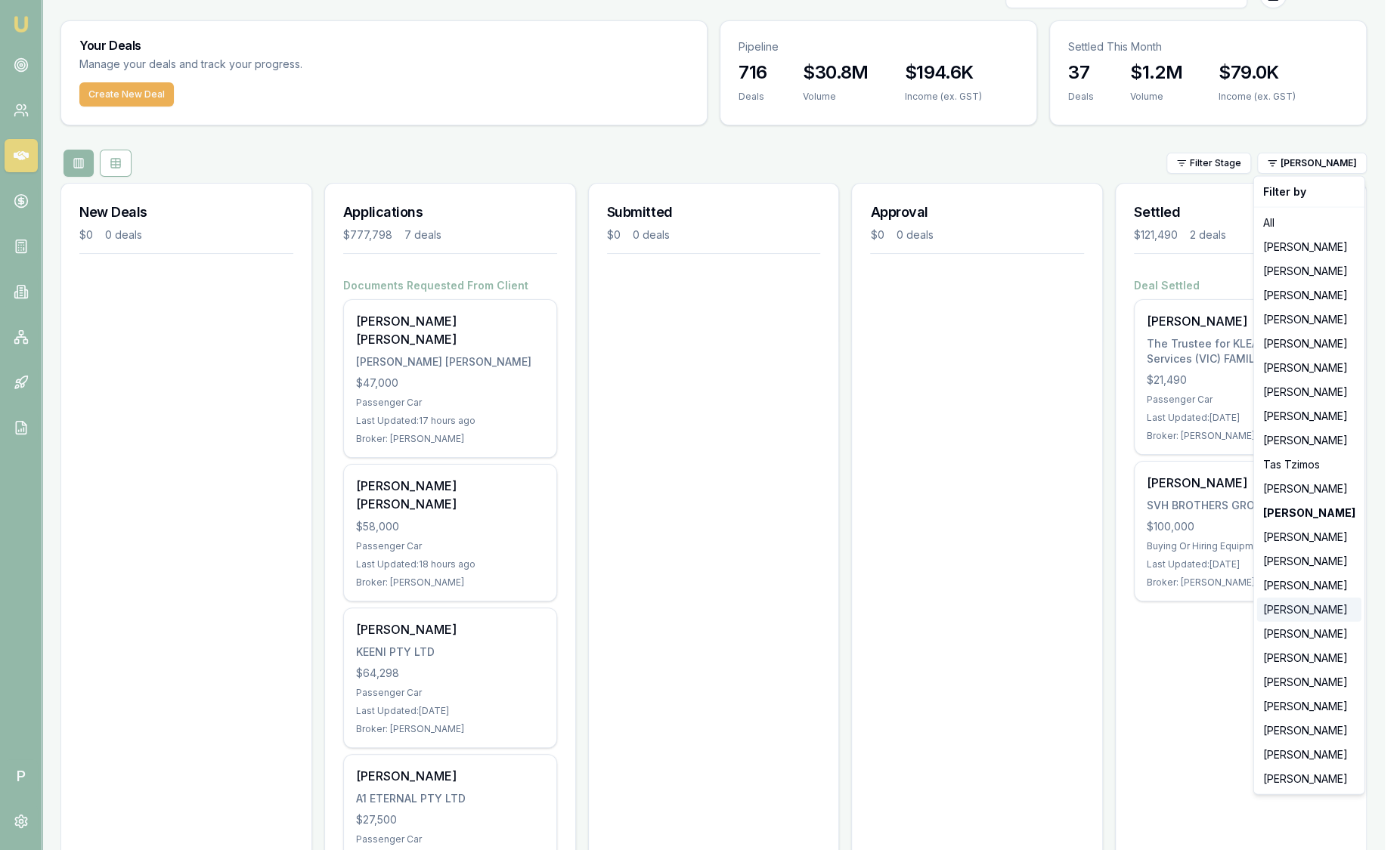
click at [1302, 601] on div "Rachael Connors" at bounding box center [1309, 610] width 104 height 24
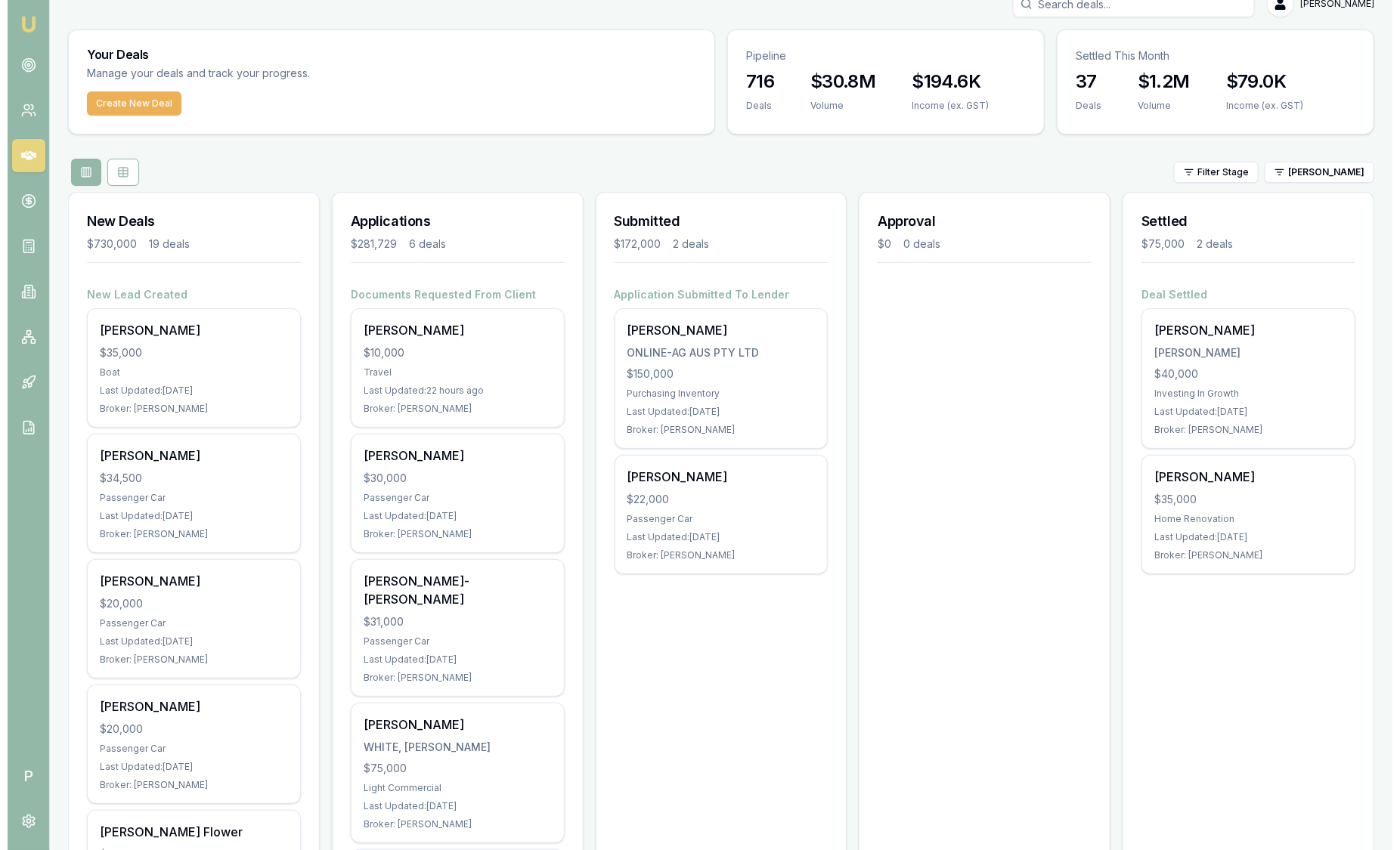
scroll to position [21, 0]
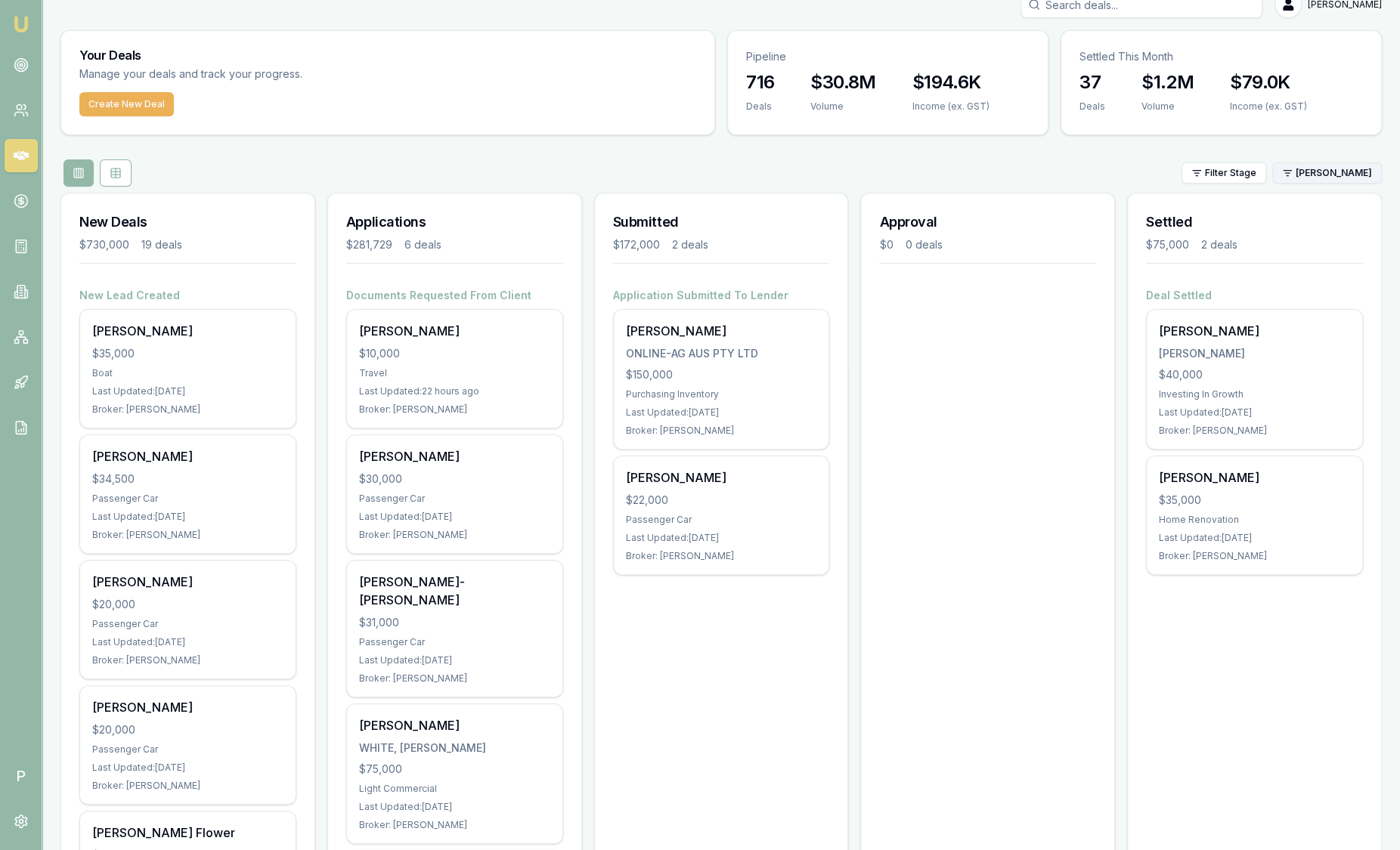
click at [1291, 176] on html "Emu Broker P Sam Crouch Toggle Menu Your Deals Manage your deals and track your…" at bounding box center [700, 404] width 1400 height 850
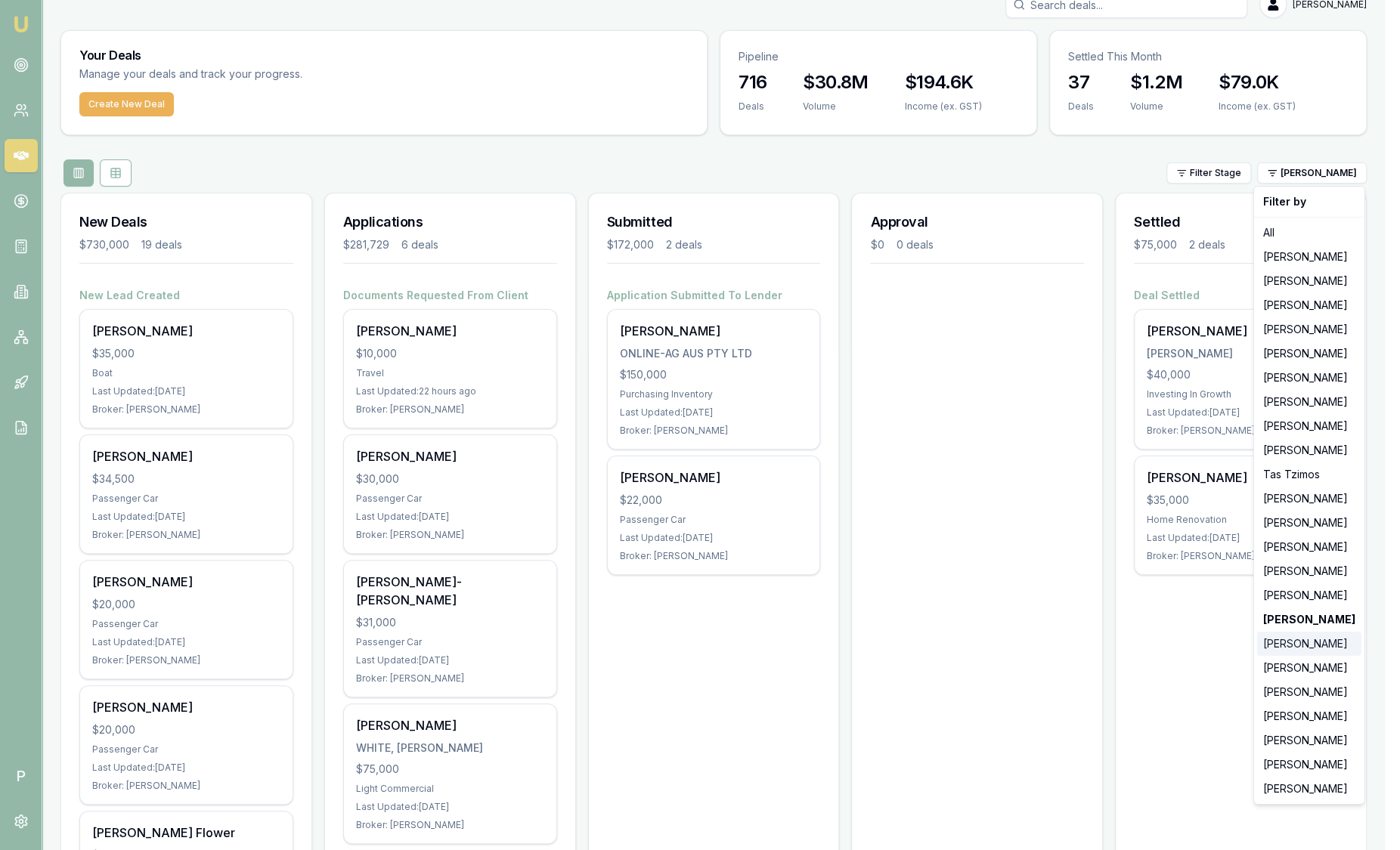
click at [1333, 644] on div "Natasha McCallum" at bounding box center [1309, 643] width 104 height 24
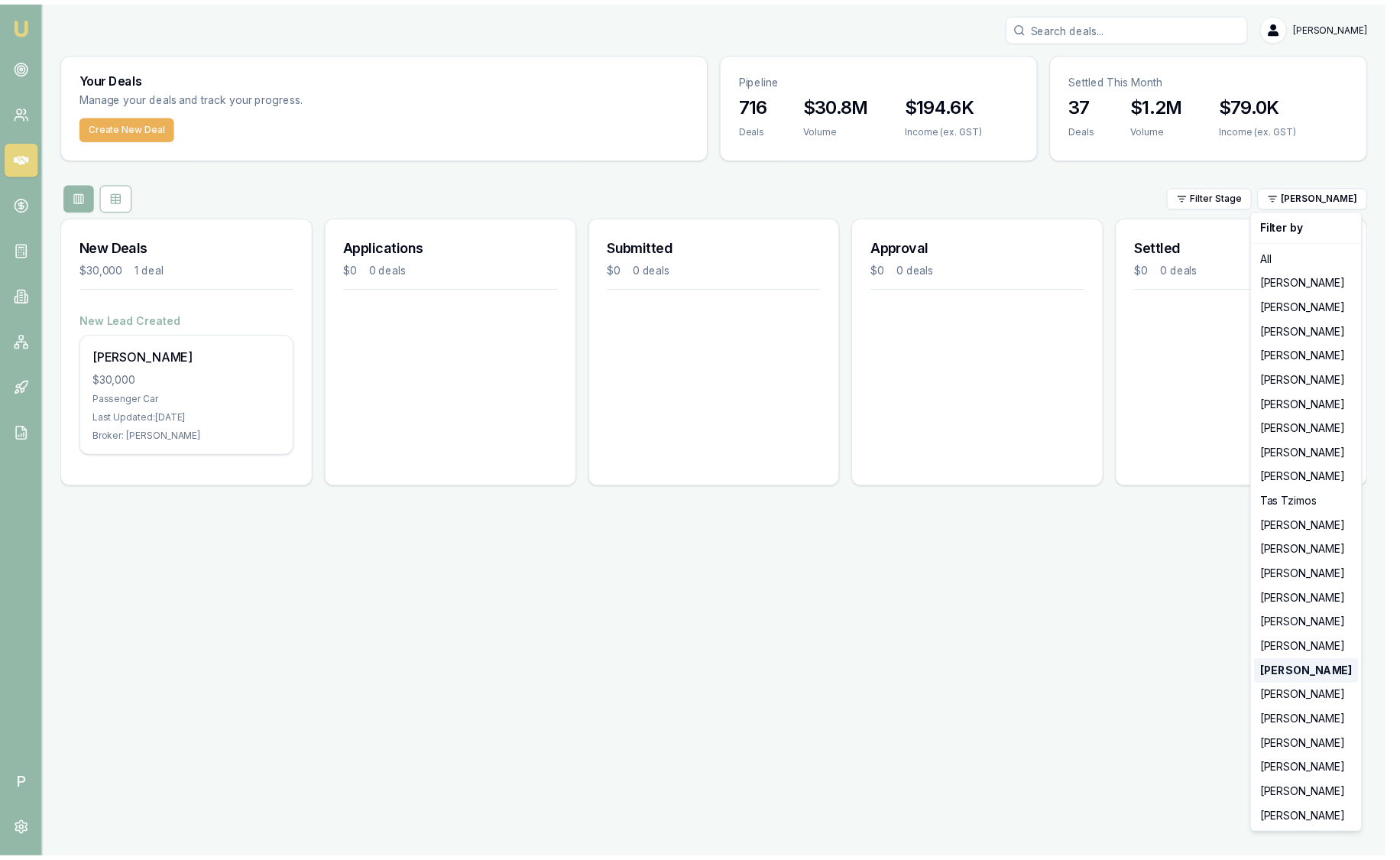
scroll to position [0, 0]
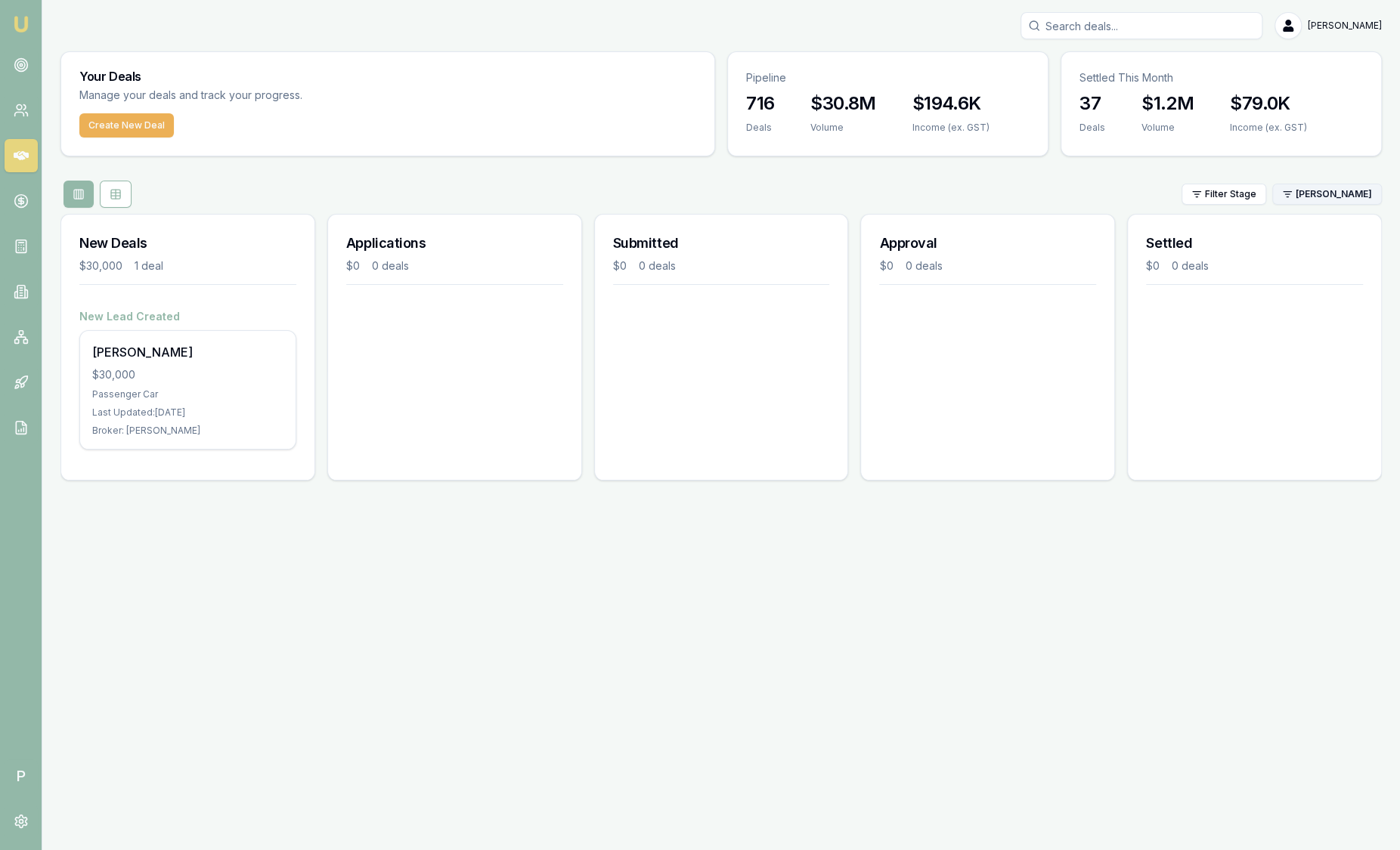
click at [1305, 197] on html "Emu Broker P Sam Crouch Toggle Menu Your Deals Manage your deals and track your…" at bounding box center [700, 425] width 1400 height 850
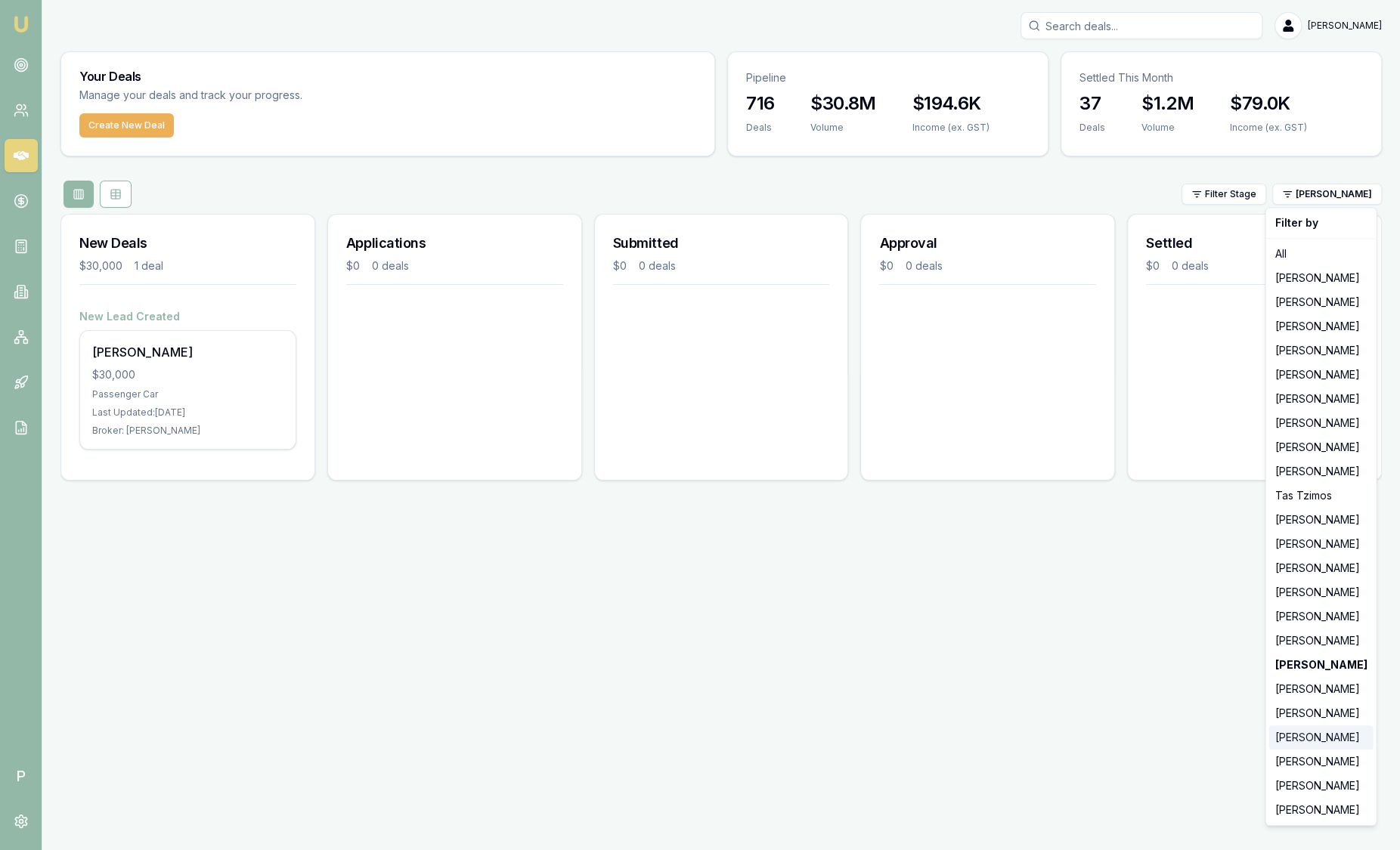
click at [1296, 729] on div "Robyn Adams" at bounding box center [1321, 737] width 104 height 24
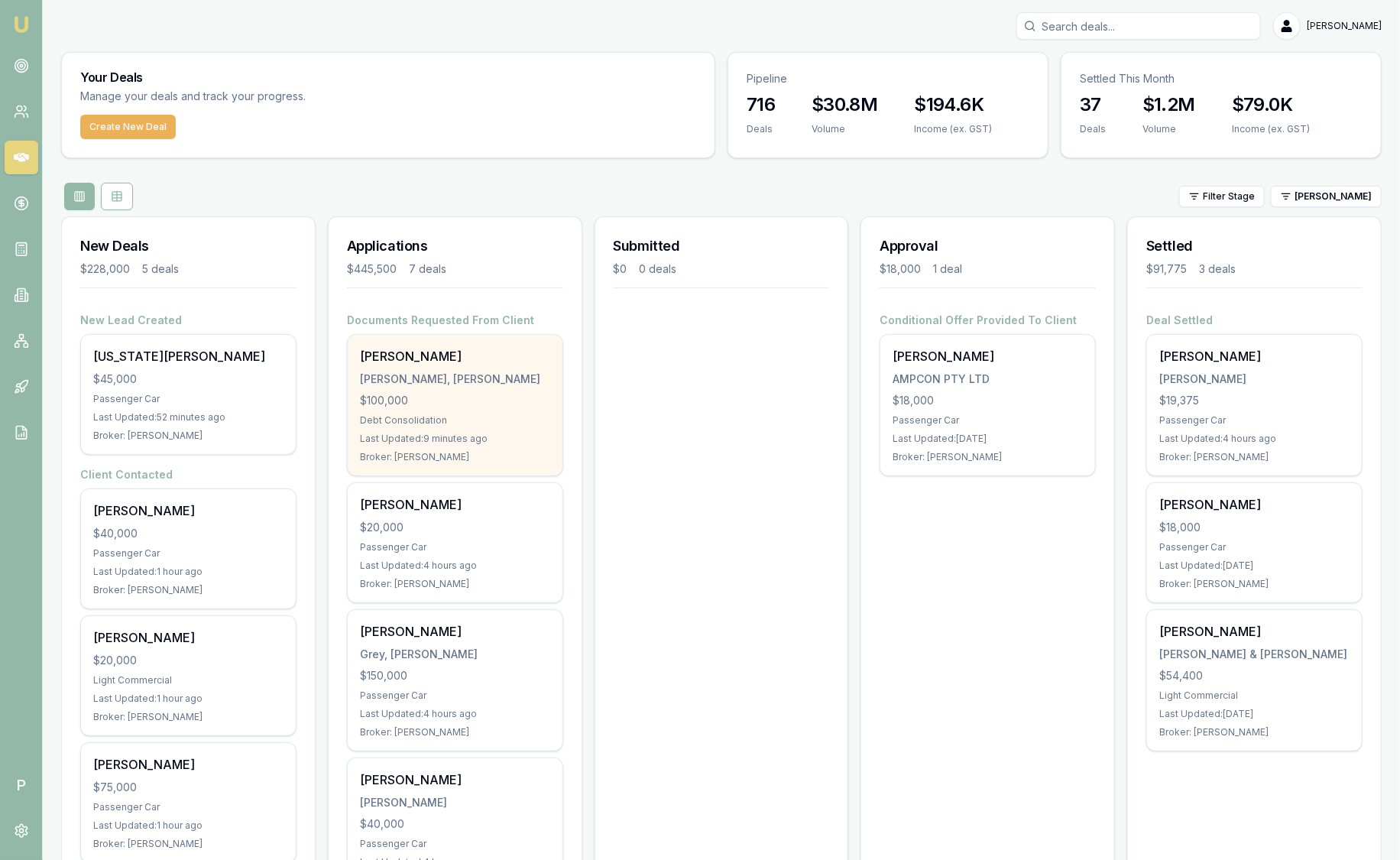
click at [459, 408] on div "Ryan Howarth-Smith Howarth-Smith, Ryan Patrick $100,000 Debt Consolidation Last…" at bounding box center [454, 405] width 215 height 141
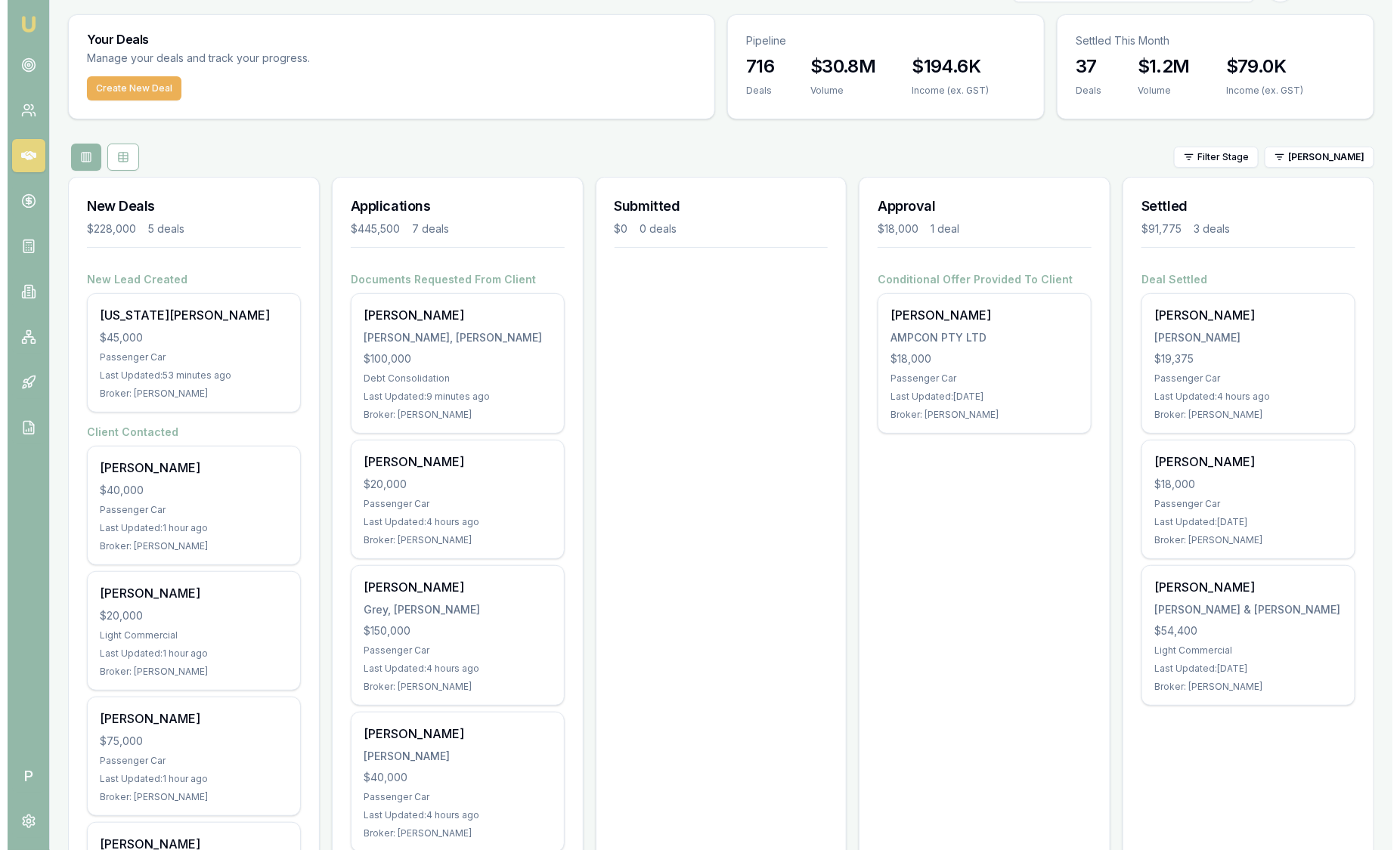
scroll to position [35, 0]
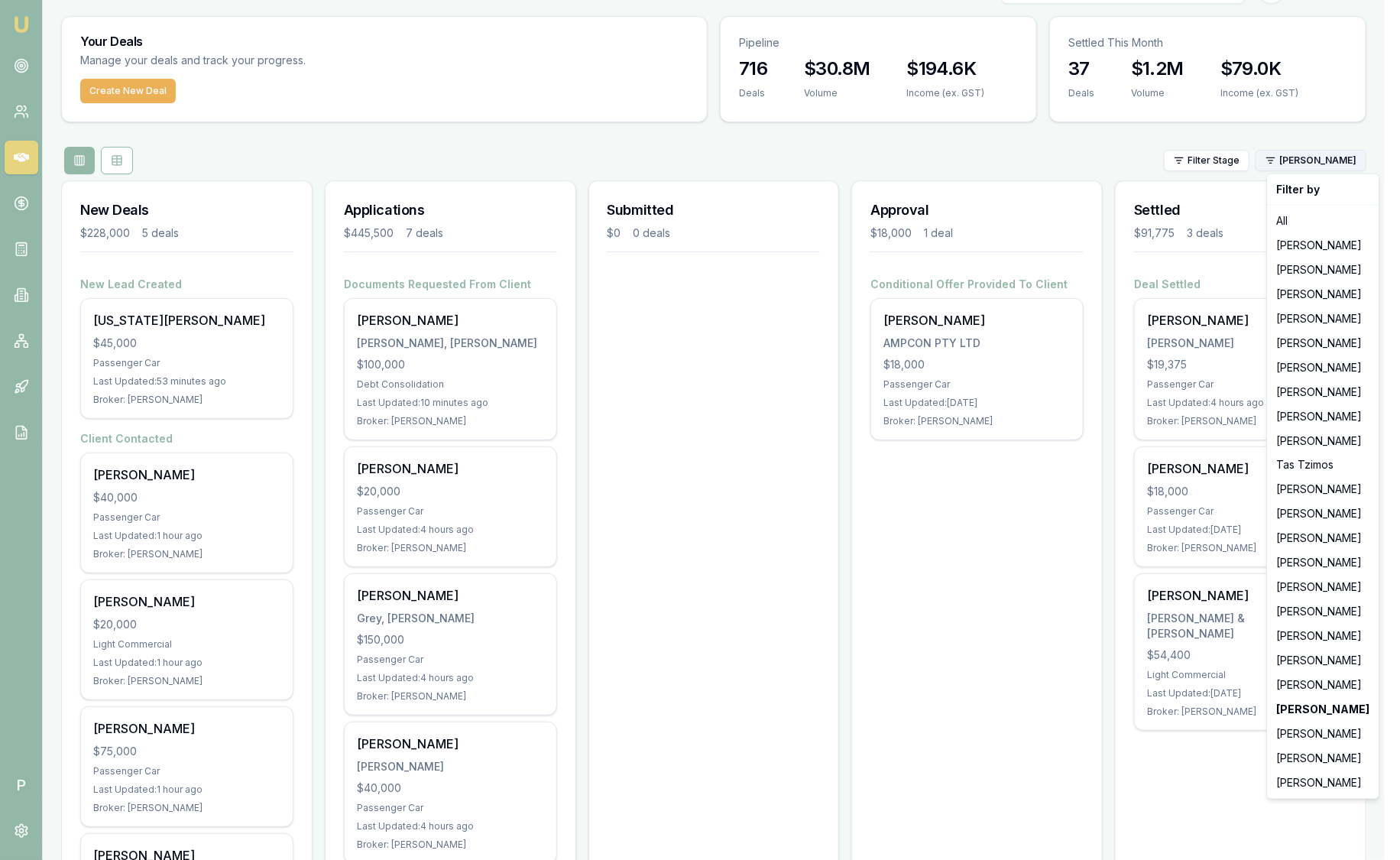
click at [1325, 154] on html "Emu Broker P Sam Crouch Toggle Menu Your Deals Manage your deals and track your…" at bounding box center [700, 394] width 1400 height 860
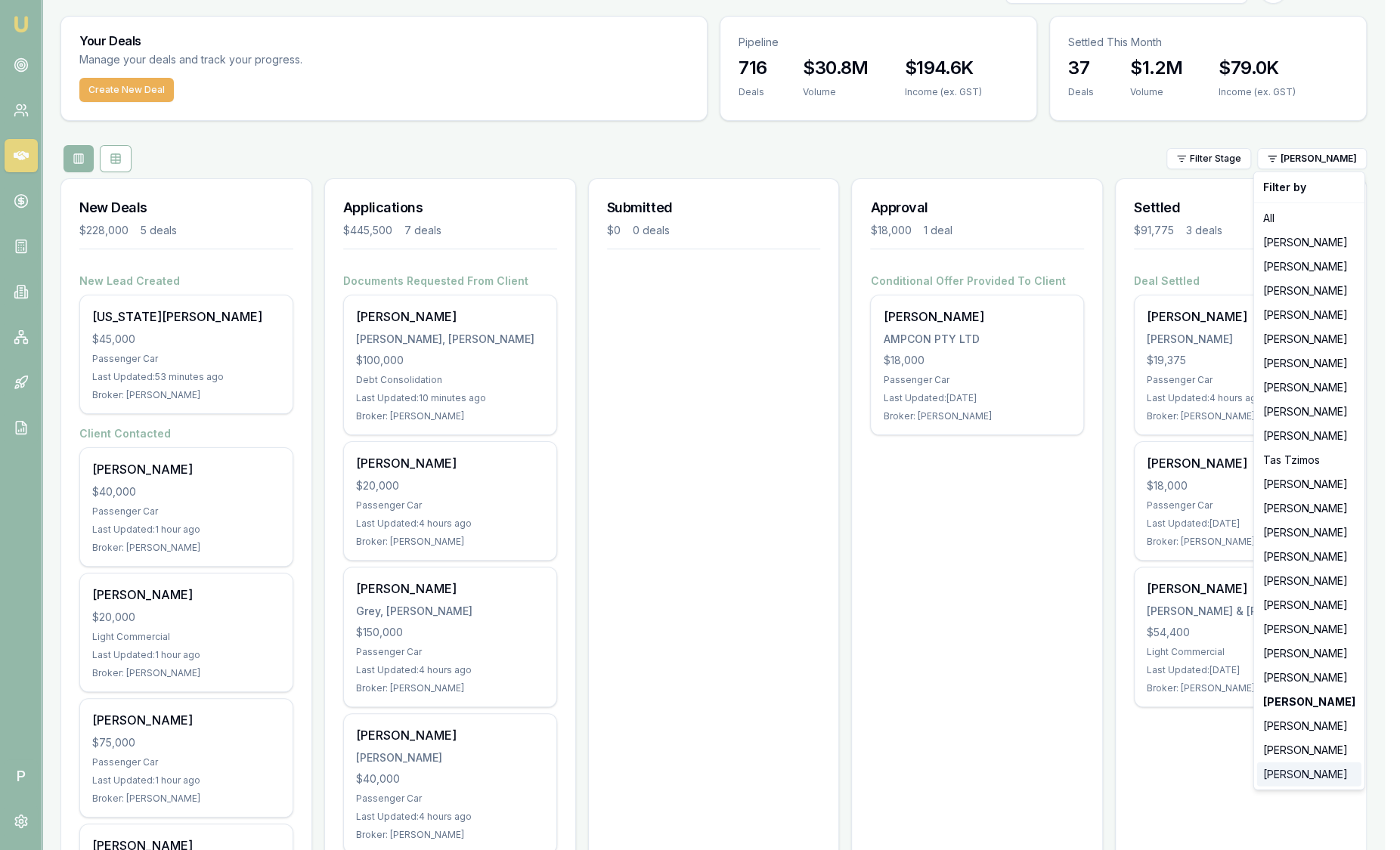
click at [1326, 771] on div "[PERSON_NAME]" at bounding box center [1309, 774] width 104 height 24
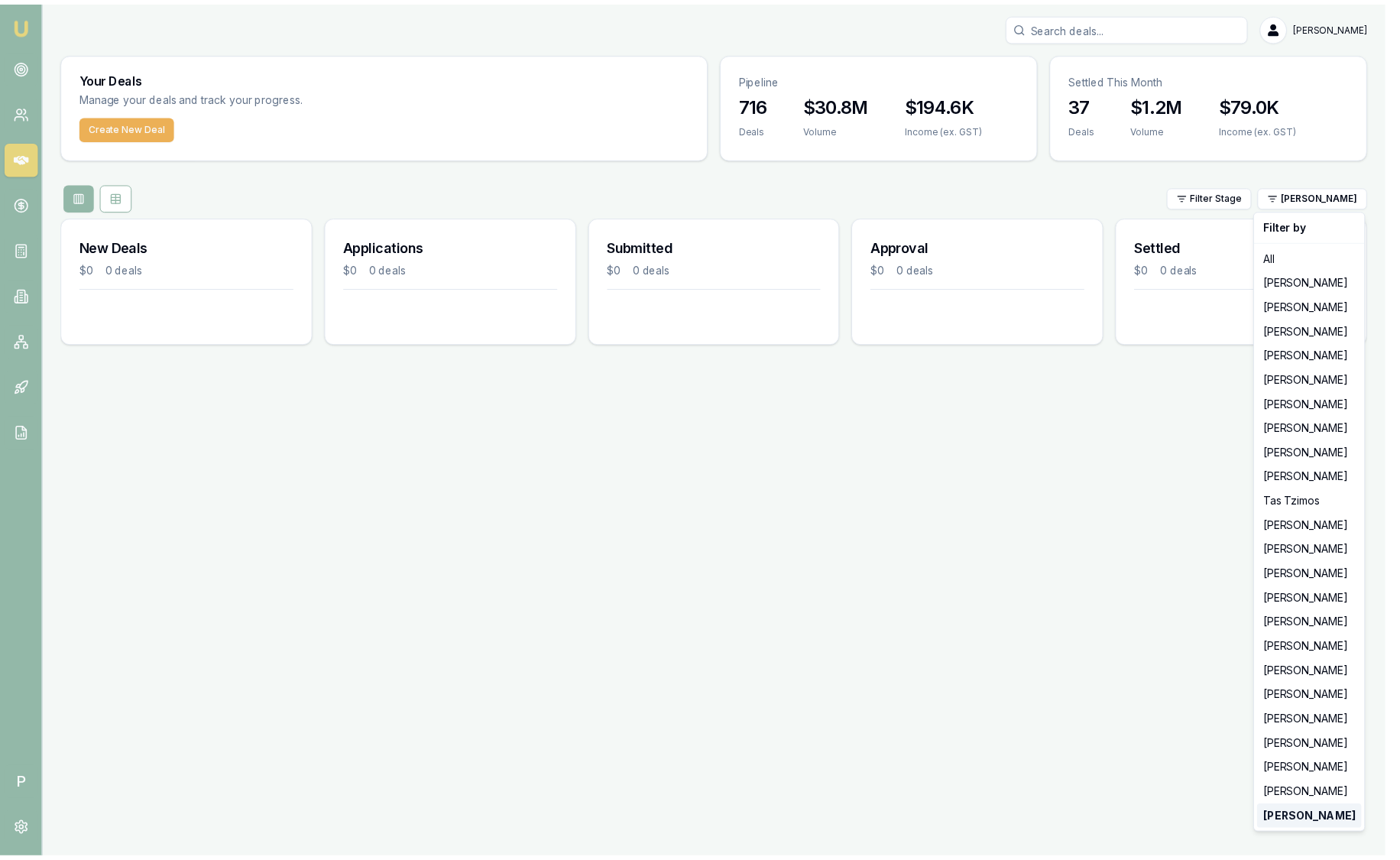
scroll to position [0, 0]
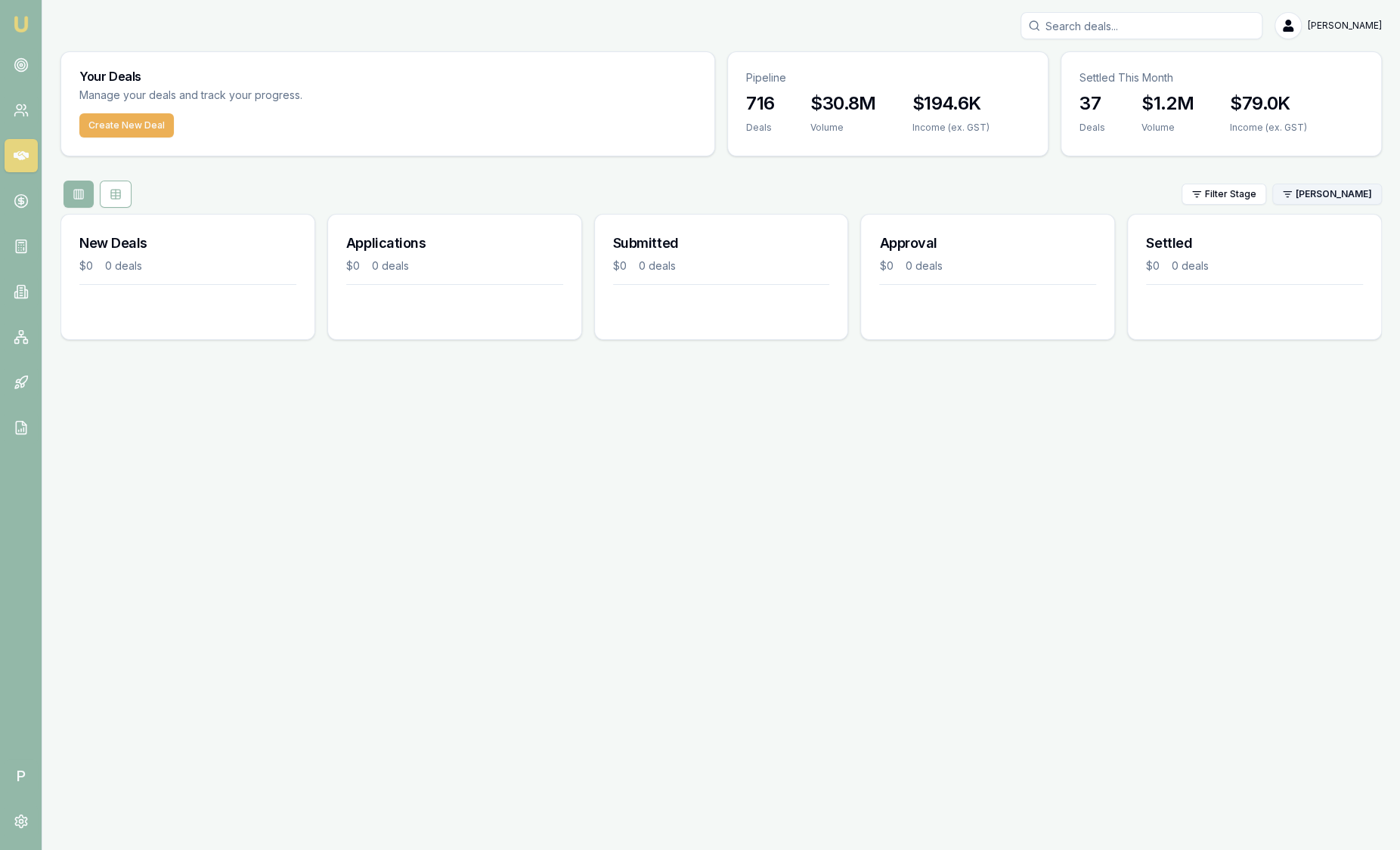
click at [1343, 194] on html "Emu Broker P Sam Crouch Toggle Menu Your Deals Manage your deals and track your…" at bounding box center [700, 425] width 1400 height 850
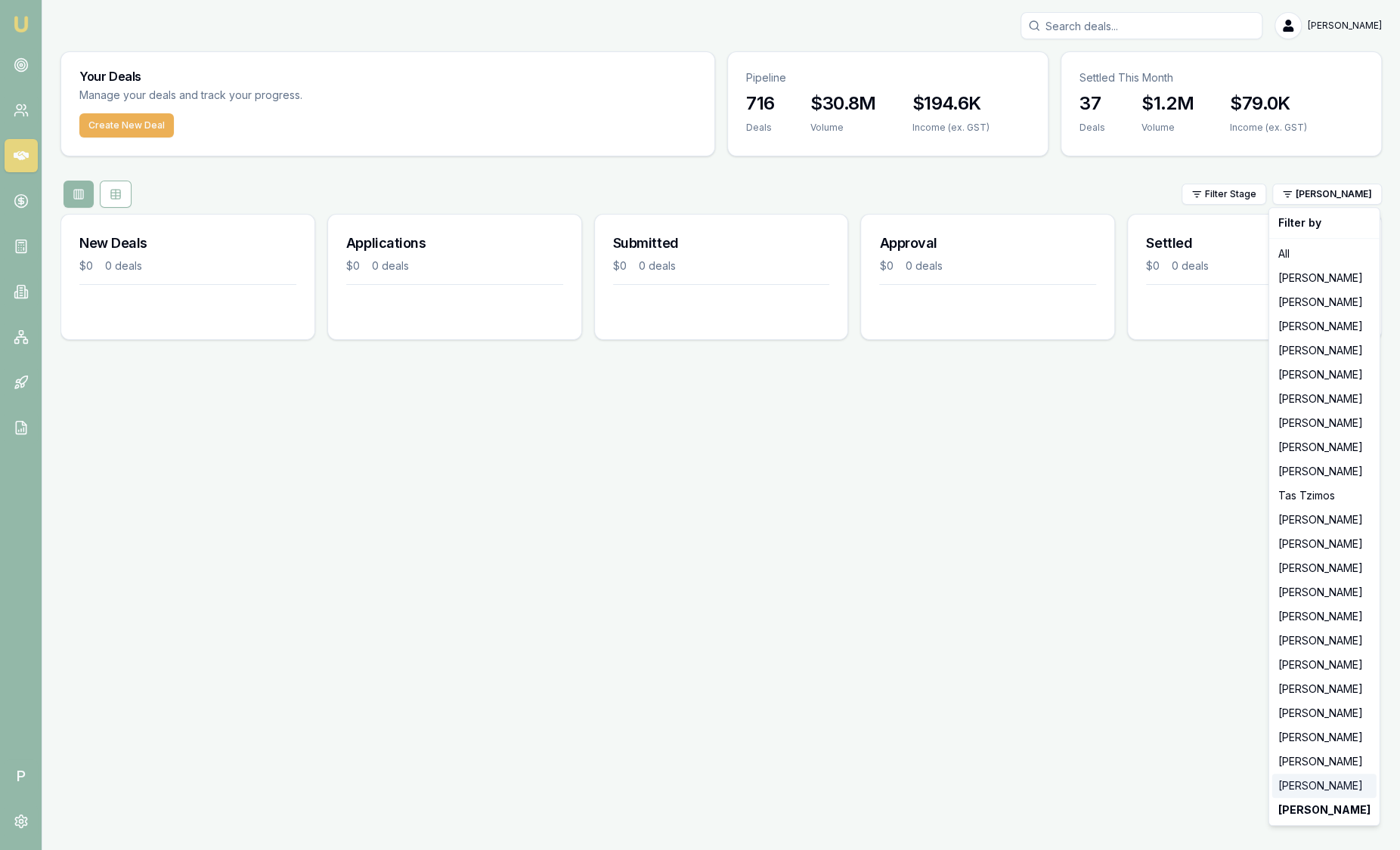
click at [1319, 778] on div "Laura La Micela" at bounding box center [1324, 785] width 104 height 24
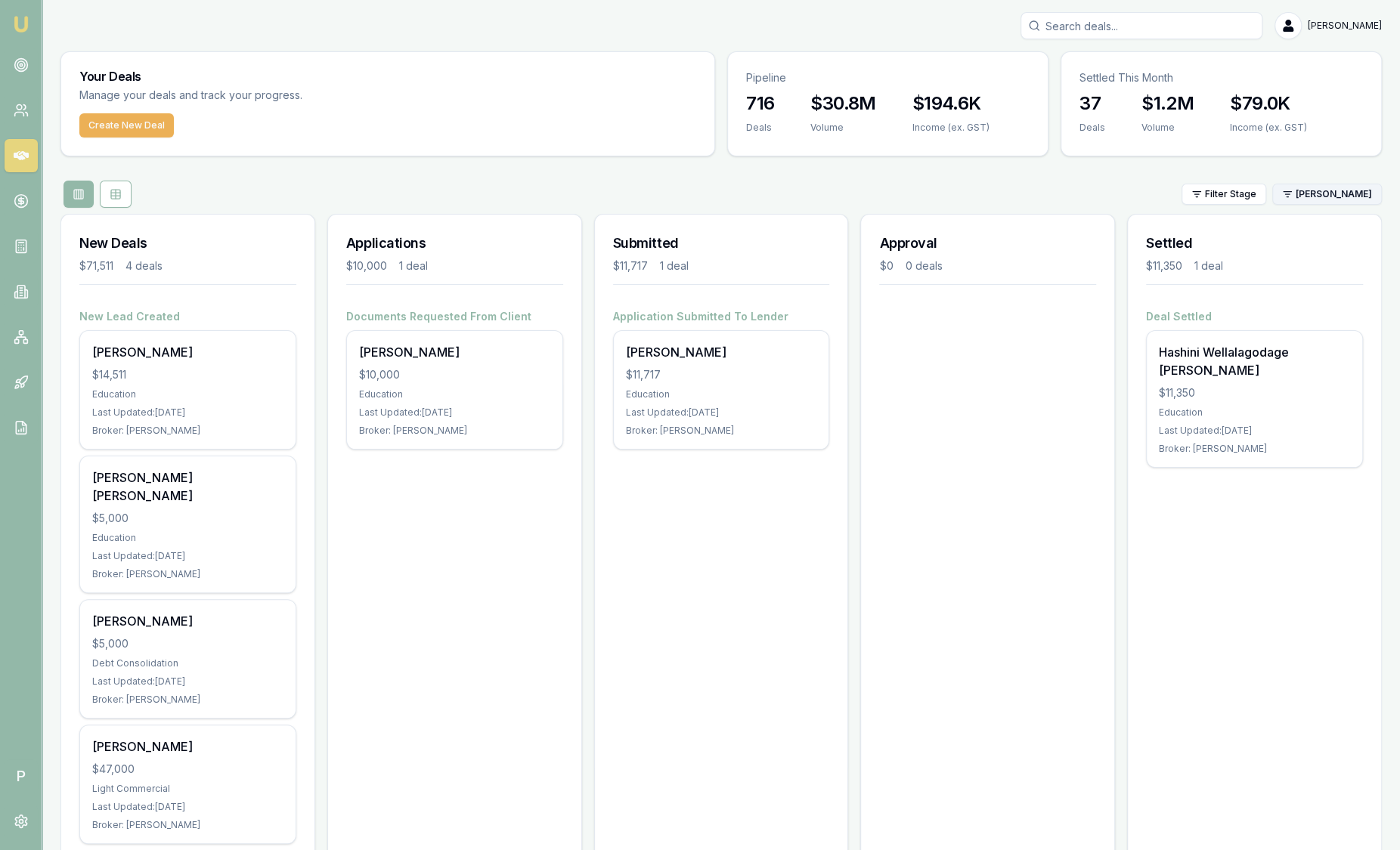
click at [1313, 197] on html "Emu Broker P Sam Crouch Toggle Menu Your Deals Manage your deals and track your…" at bounding box center [700, 425] width 1400 height 850
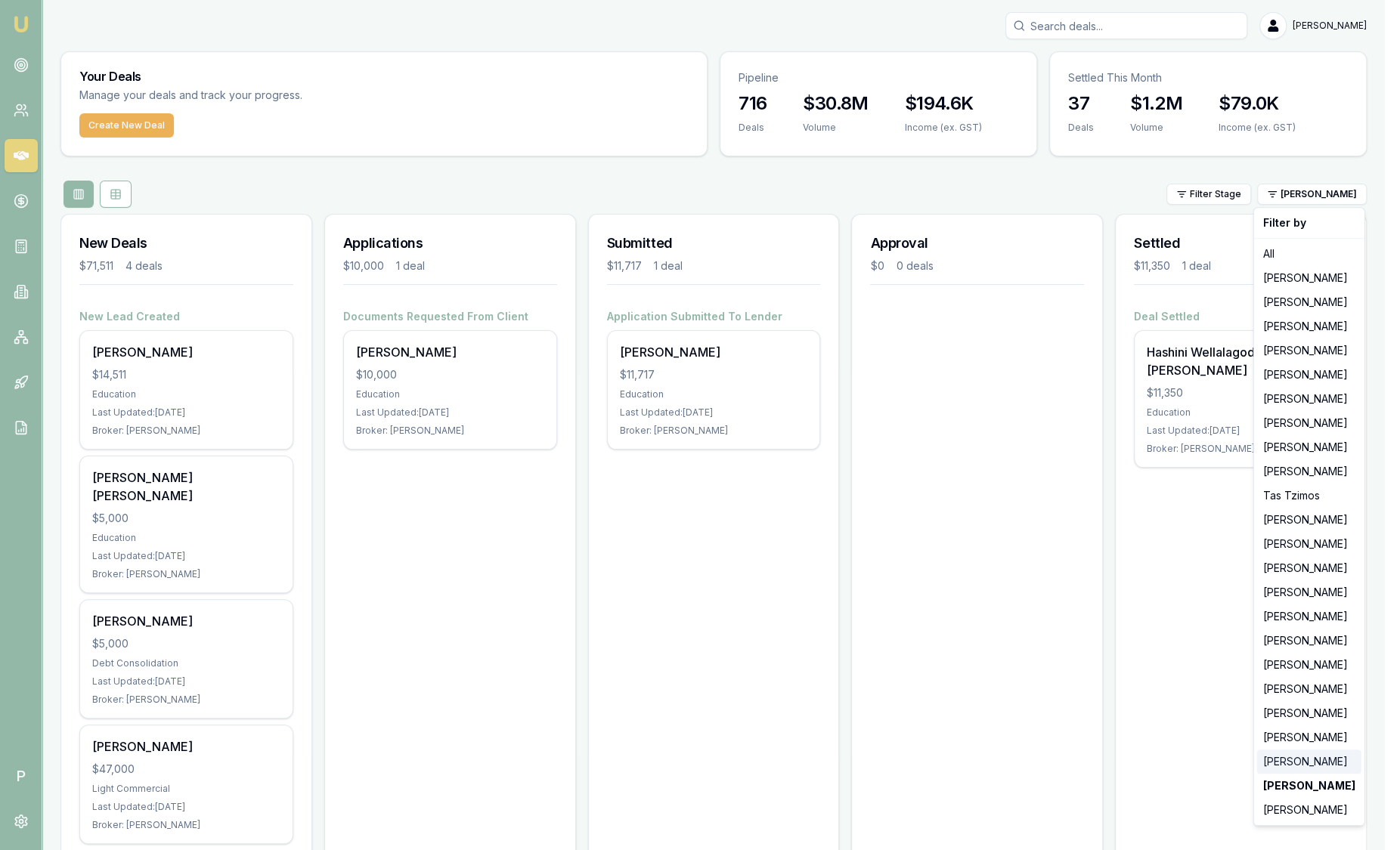
click at [1318, 749] on div "[PERSON_NAME]" at bounding box center [1309, 761] width 104 height 24
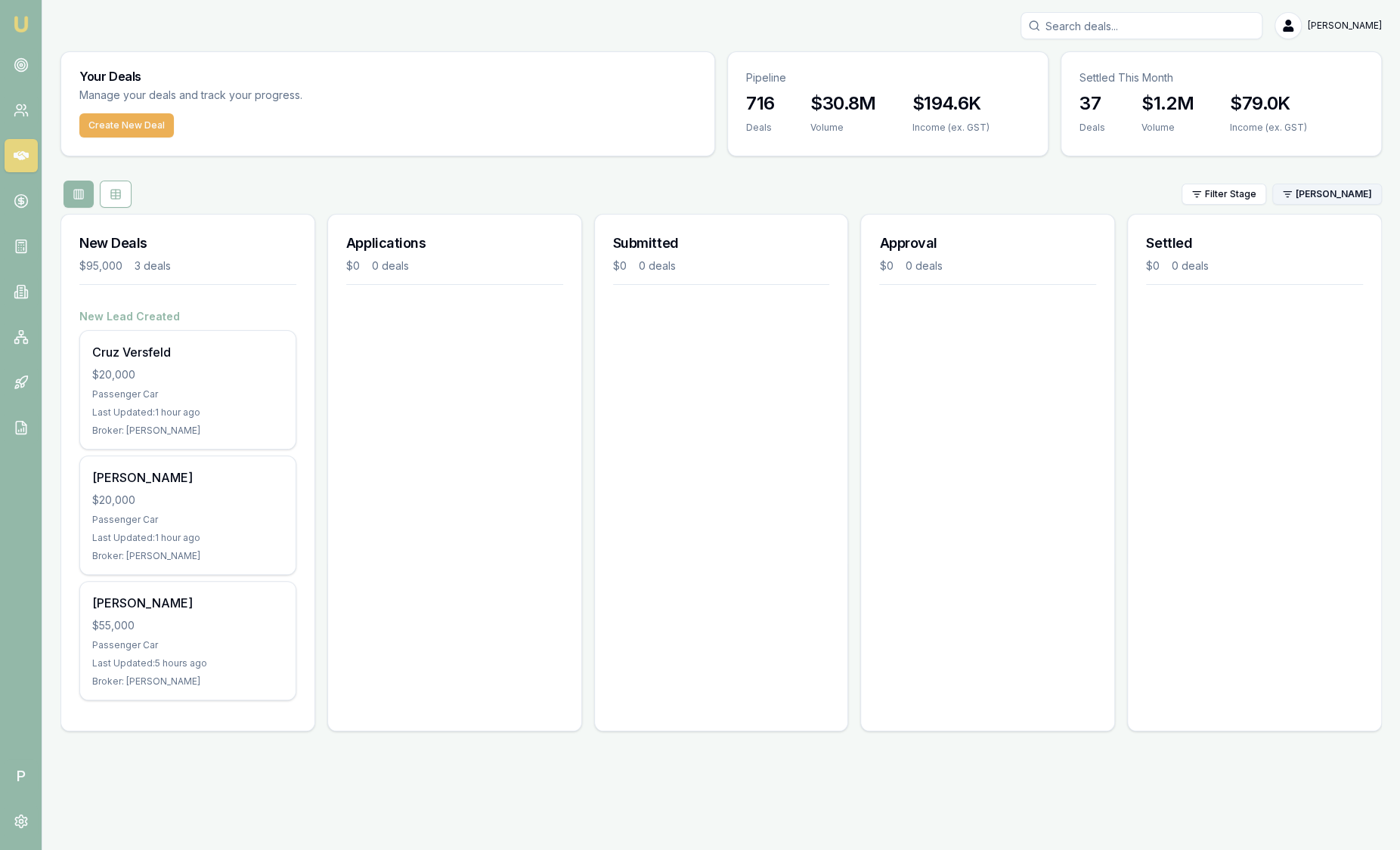
click at [1319, 192] on html "Emu Broker P Sam Crouch Toggle Menu Your Deals Manage your deals and track your…" at bounding box center [700, 425] width 1400 height 850
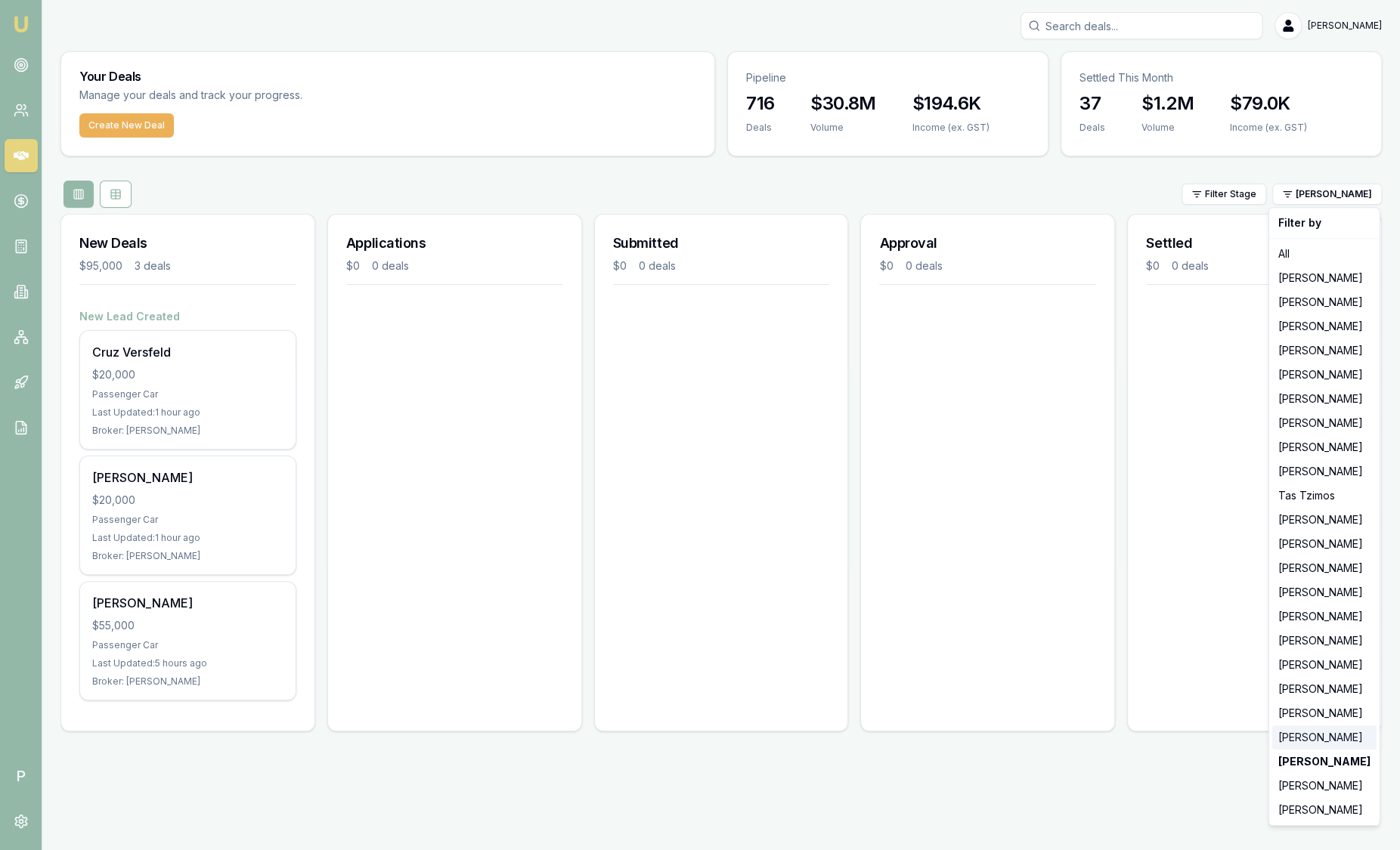
click at [1308, 729] on div "Robyn Adams" at bounding box center [1324, 737] width 104 height 24
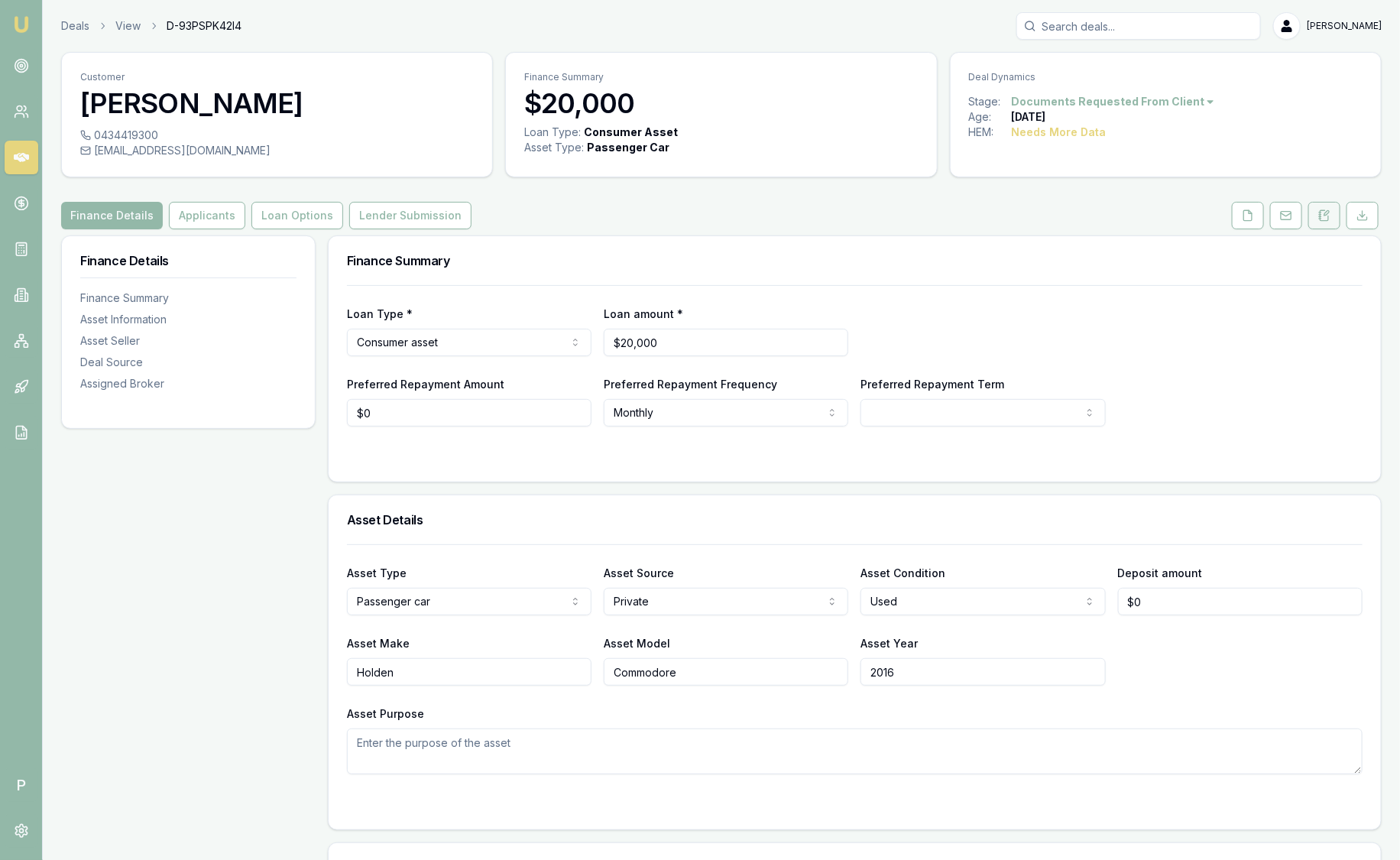
click at [1324, 214] on icon at bounding box center [1324, 216] width 12 height 12
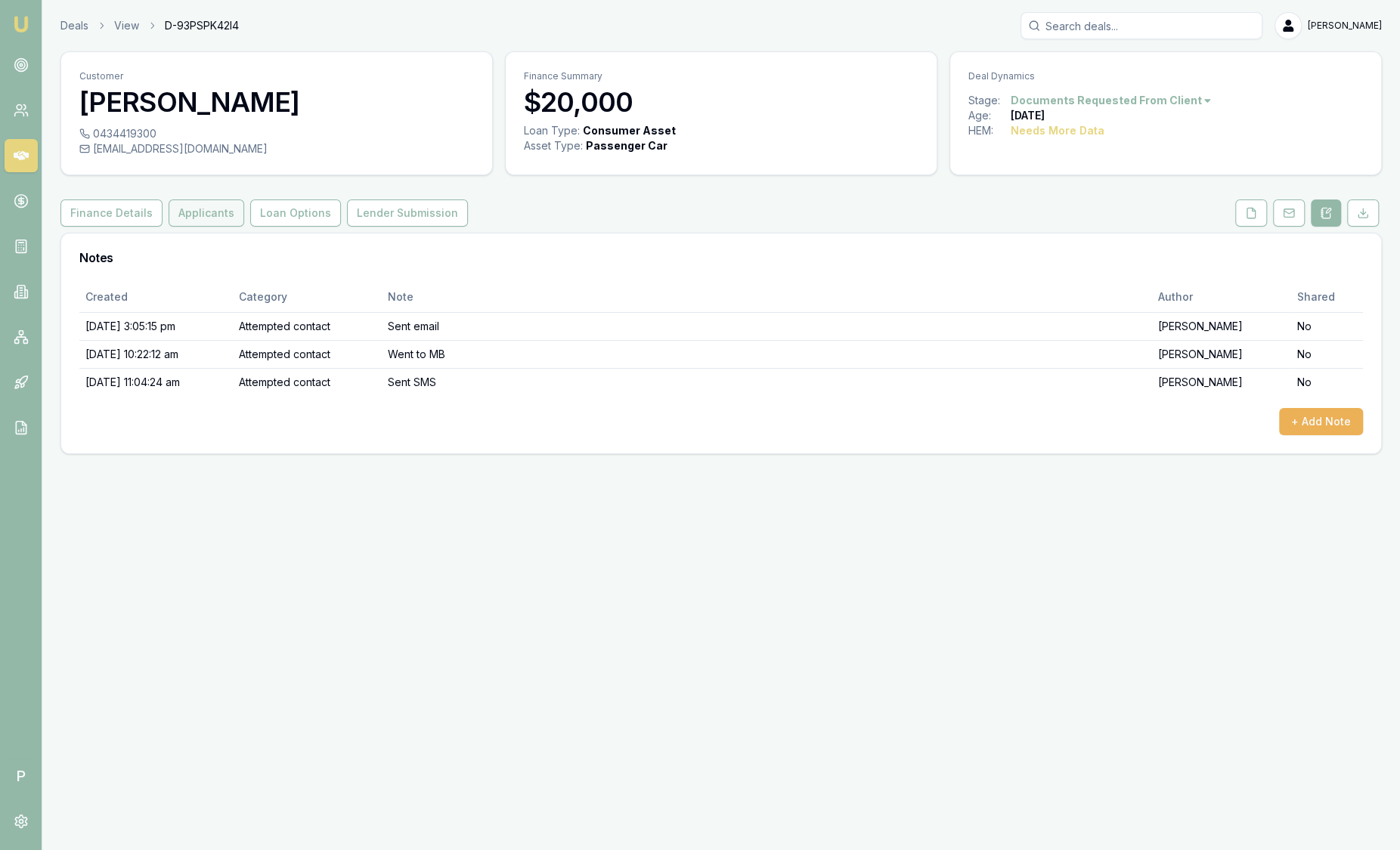
click at [176, 212] on button "Applicants" at bounding box center [207, 213] width 76 height 27
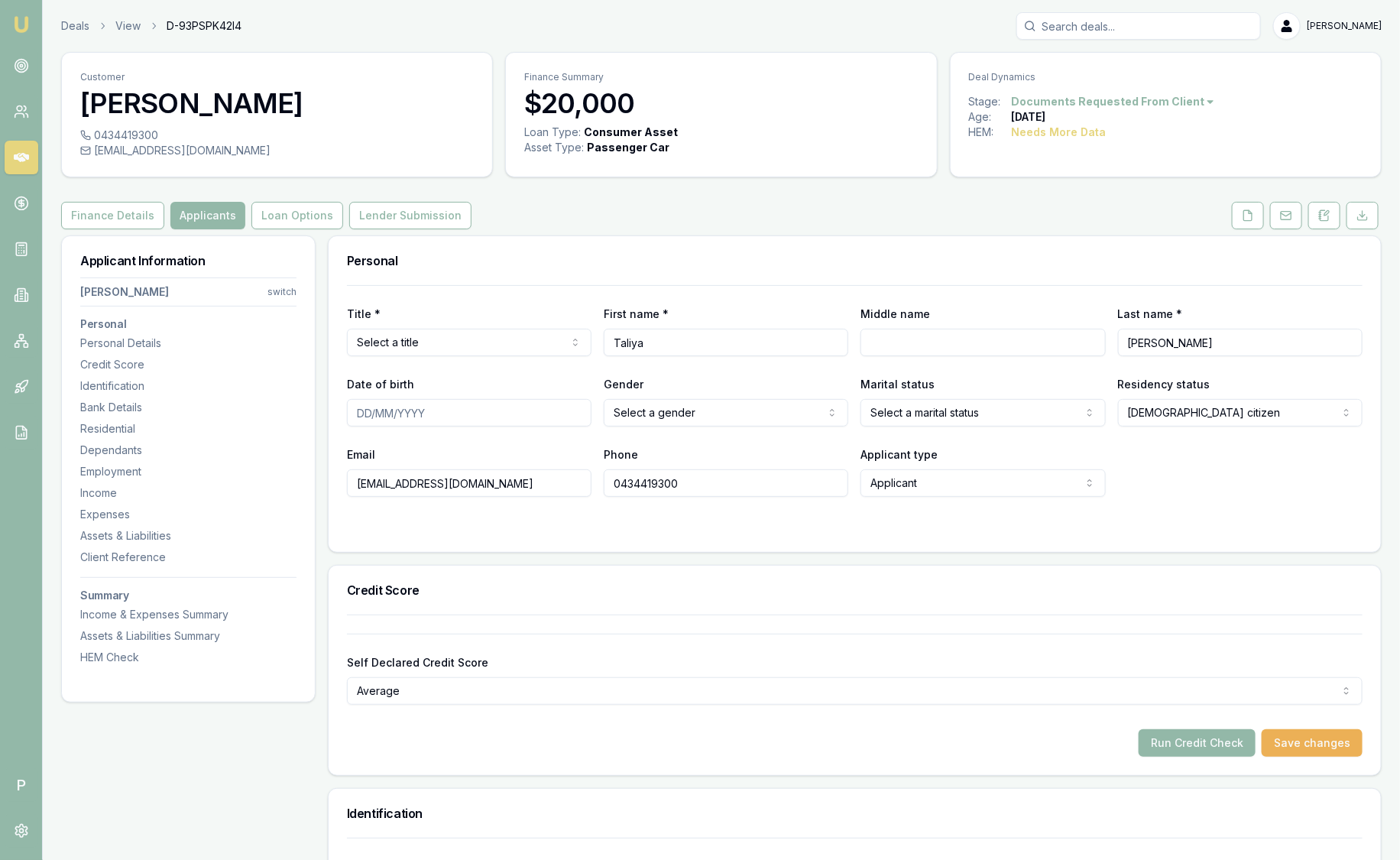
click at [150, 212] on button "Finance Details" at bounding box center [112, 216] width 103 height 27
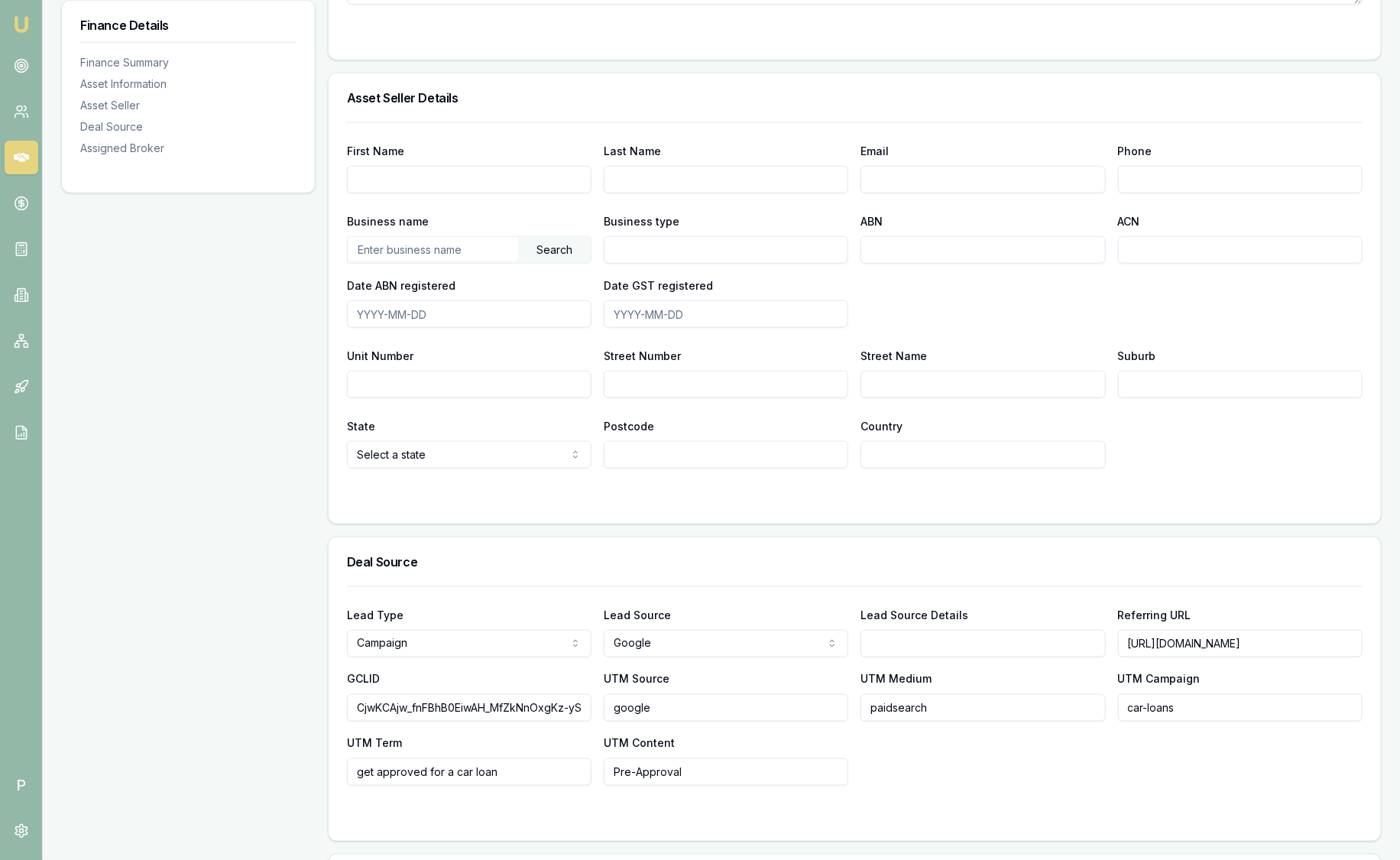
scroll to position [772, 0]
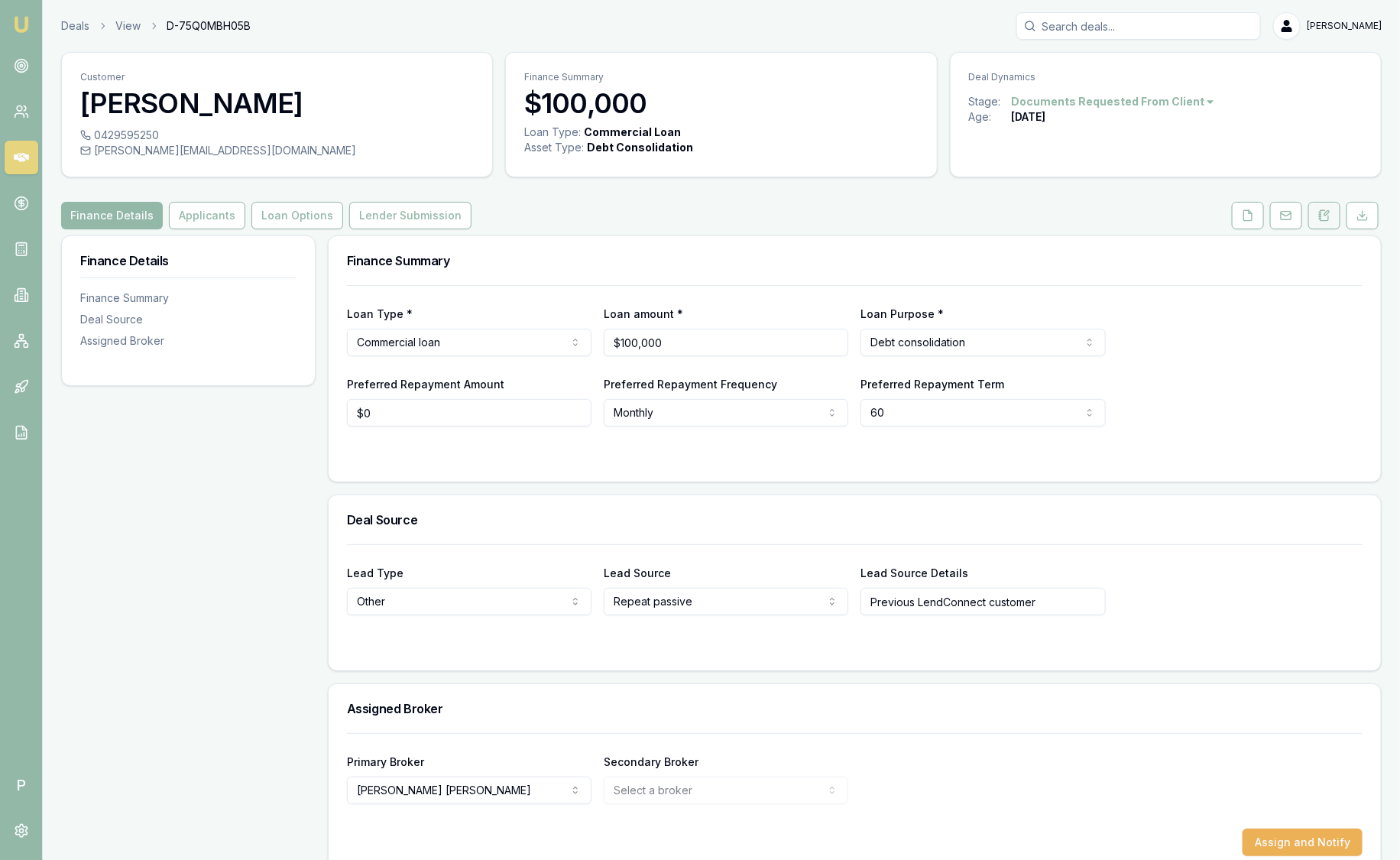
click at [1329, 207] on button at bounding box center [1324, 216] width 32 height 27
